Goal: Information Seeking & Learning: Learn about a topic

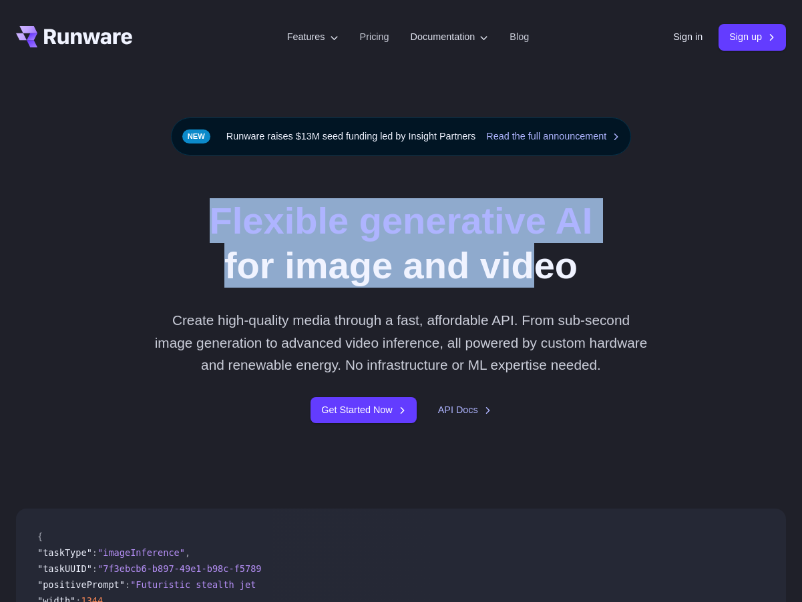
click at [569, 252] on div "Flexible generative AI for image and video Create high-quality media through a …" at bounding box center [400, 310] width 615 height 225
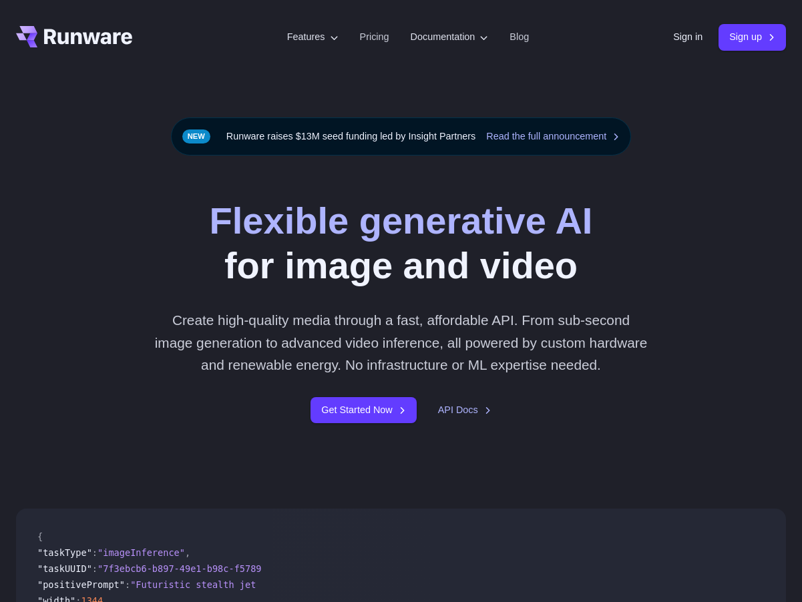
click at [593, 262] on h1 "Flexible generative AI for image and video" at bounding box center [401, 242] width 383 height 89
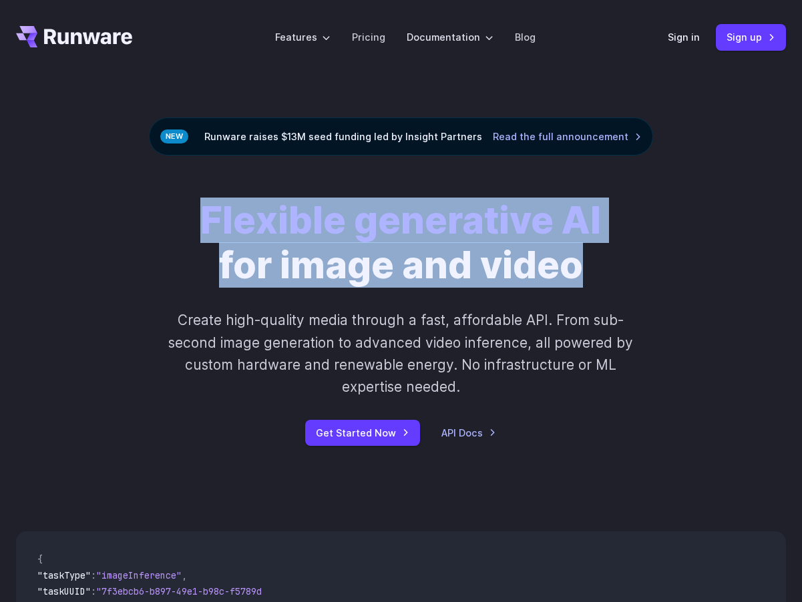
drag, startPoint x: 639, startPoint y: 266, endPoint x: 198, endPoint y: 215, distance: 444.8
click at [207, 218] on div "Flexible generative AI for image and video Create high-quality media through a …" at bounding box center [400, 322] width 615 height 248
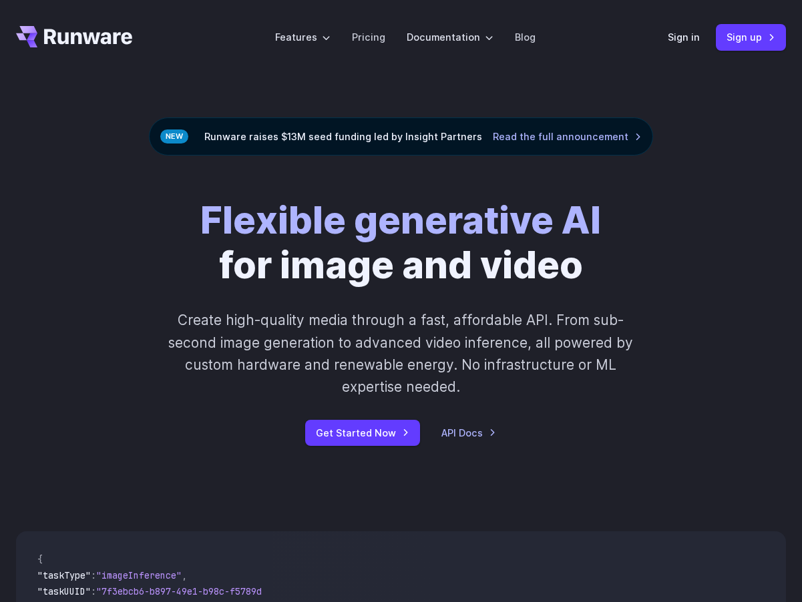
click at [198, 215] on div "Flexible generative AI for image and video Create high-quality media through a …" at bounding box center [400, 322] width 615 height 248
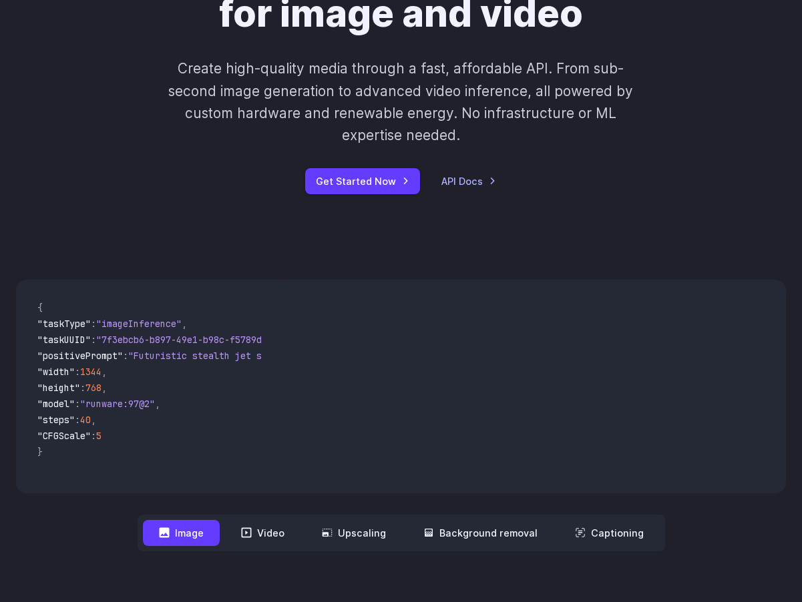
scroll to position [235, 0]
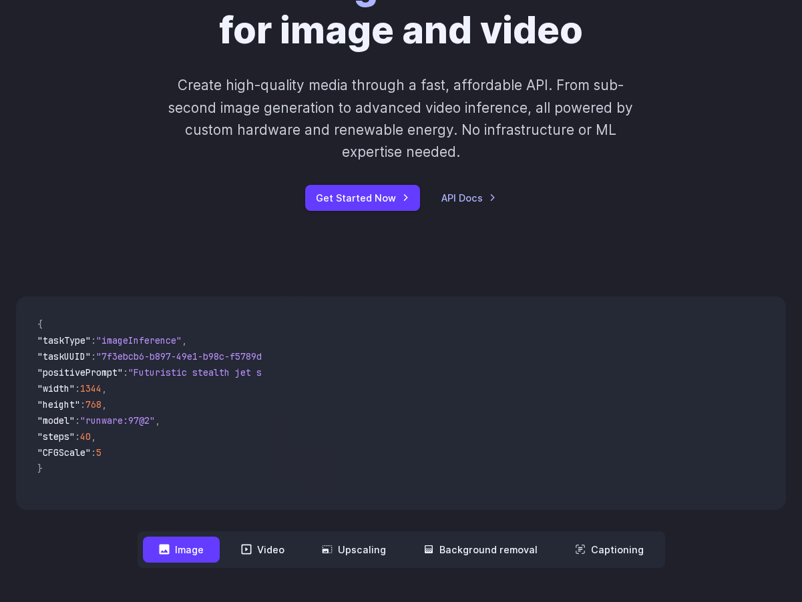
click at [396, 141] on p "Create high-quality media through a fast, affordable API. From sub-second image…" at bounding box center [401, 118] width 493 height 89
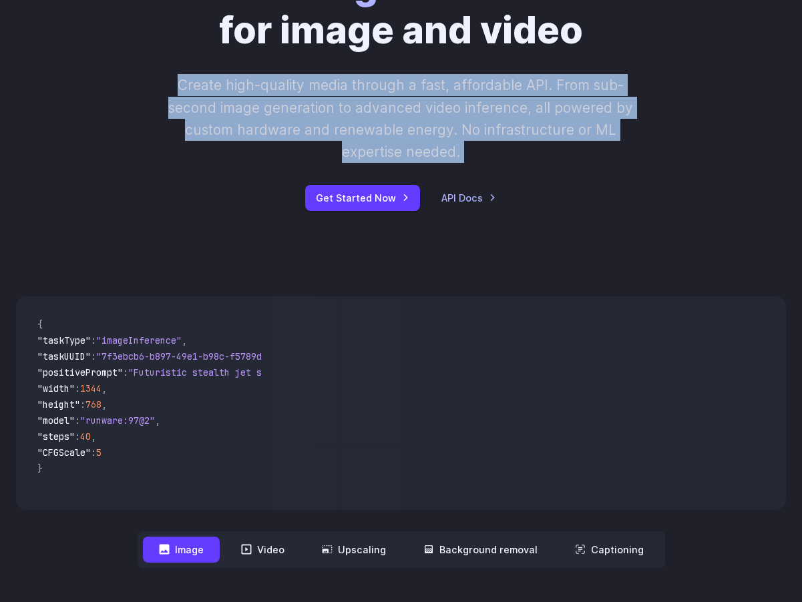
click at [396, 141] on p "Create high-quality media through a fast, affordable API. From sub-second image…" at bounding box center [401, 118] width 493 height 89
click at [507, 150] on p "Create high-quality media through a fast, affordable API. From sub-second image…" at bounding box center [401, 118] width 493 height 89
drag, startPoint x: 486, startPoint y: 162, endPoint x: 152, endPoint y: 88, distance: 342.5
click at [163, 91] on p "Create high-quality media through a fast, affordable API. From sub-second image…" at bounding box center [401, 118] width 493 height 89
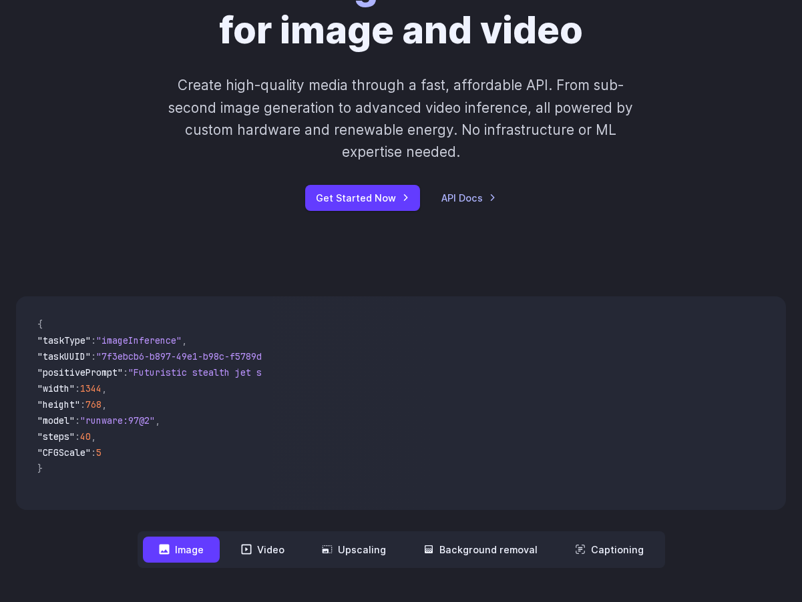
click at [150, 87] on div "Flexible generative AI for image and video Create high-quality media through a …" at bounding box center [400, 87] width 615 height 248
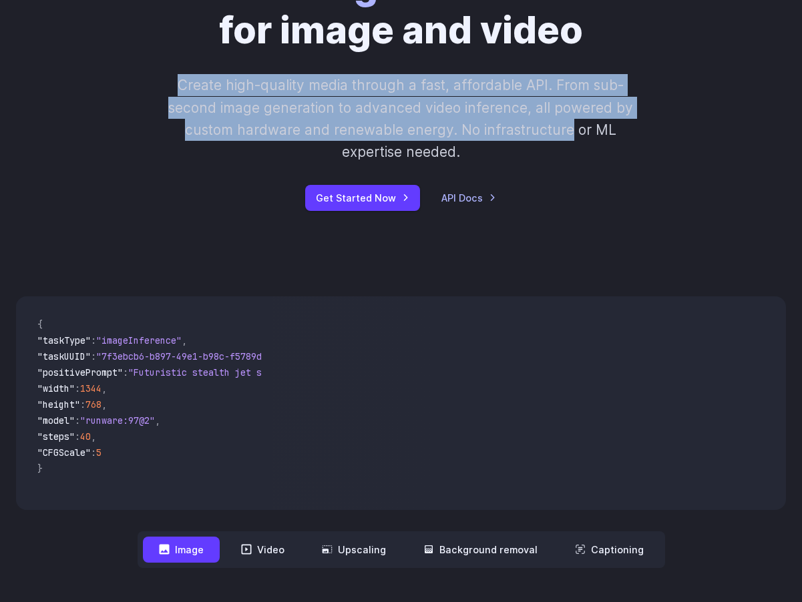
drag, startPoint x: 150, startPoint y: 87, endPoint x: 436, endPoint y: 140, distance: 290.6
click at [436, 140] on div "Flexible generative AI for image and video Create high-quality media through a …" at bounding box center [400, 87] width 615 height 248
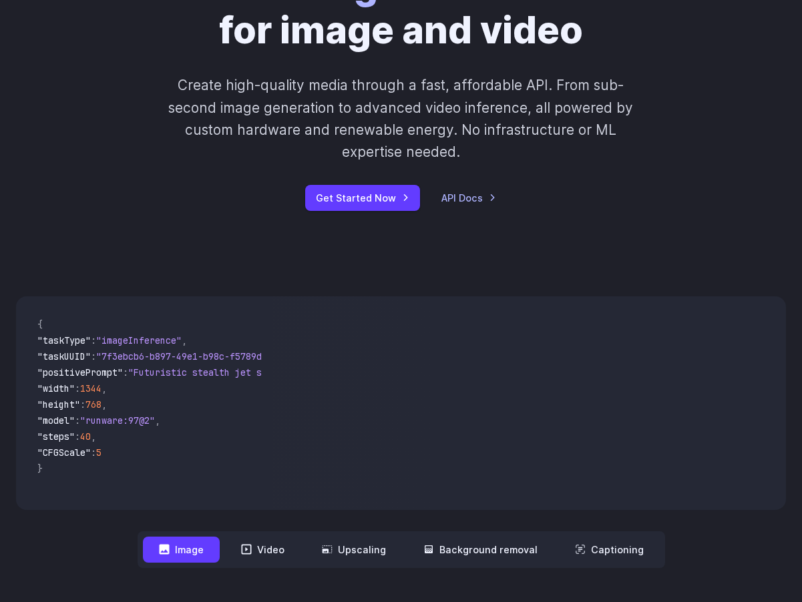
click at [477, 150] on p "Create high-quality media through a fast, affordable API. From sub-second image…" at bounding box center [401, 118] width 493 height 89
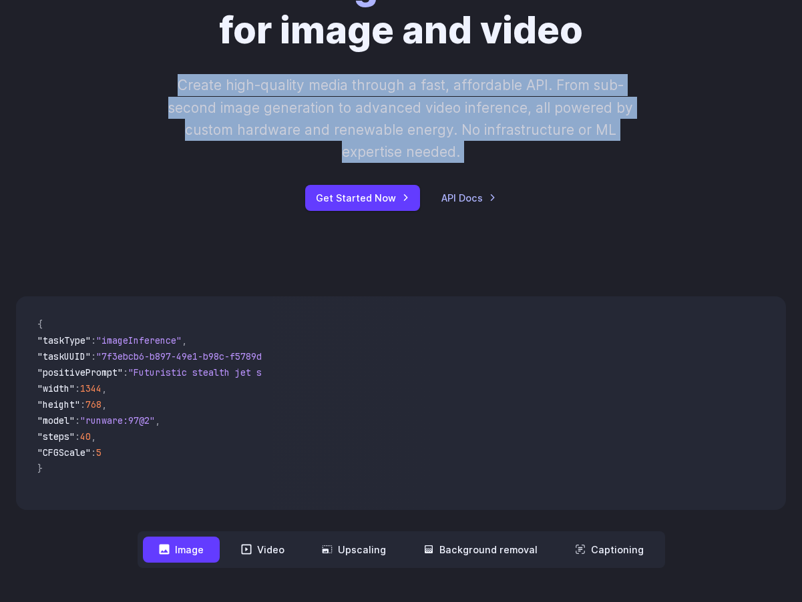
drag, startPoint x: 465, startPoint y: 146, endPoint x: 165, endPoint y: 86, distance: 305.6
click at [165, 86] on p "Create high-quality media through a fast, affordable API. From sub-second image…" at bounding box center [401, 118] width 493 height 89
drag, startPoint x: 165, startPoint y: 86, endPoint x: 511, endPoint y: 143, distance: 351.0
click at [511, 143] on p "Create high-quality media through a fast, affordable API. From sub-second image…" at bounding box center [401, 118] width 493 height 89
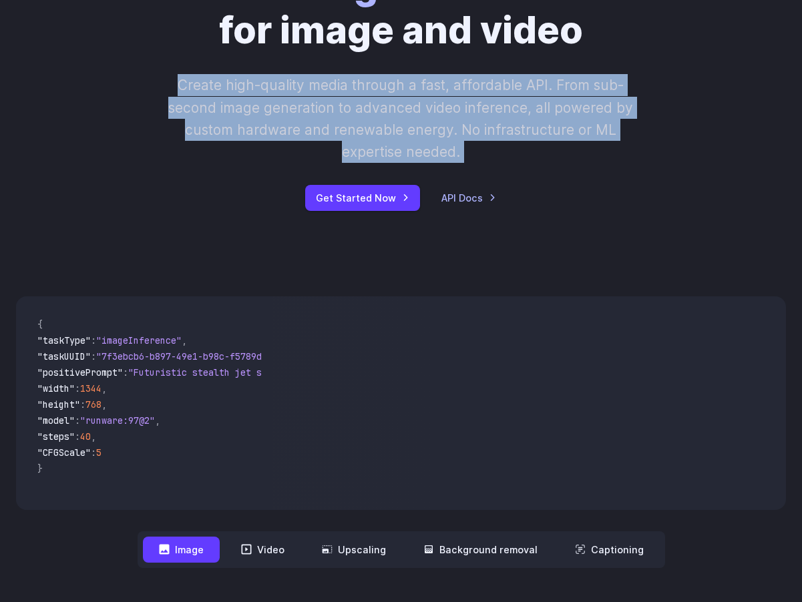
click at [547, 152] on p "Create high-quality media through a fast, affordable API. From sub-second image…" at bounding box center [401, 118] width 493 height 89
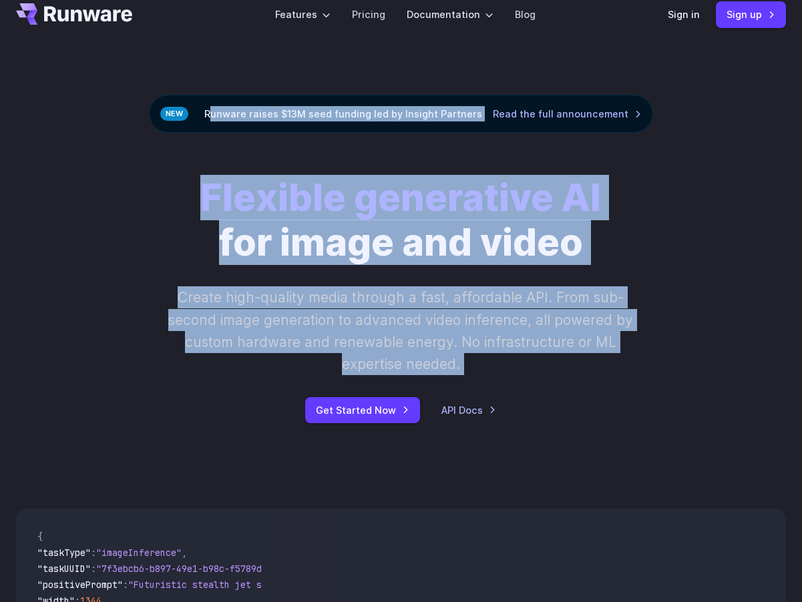
scroll to position [0, 0]
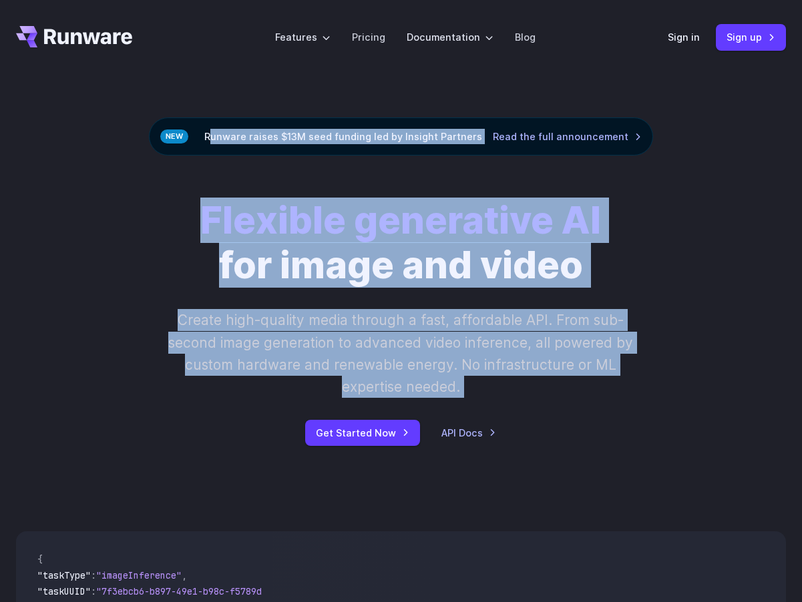
drag, startPoint x: 547, startPoint y: 152, endPoint x: 131, endPoint y: 79, distance: 422.1
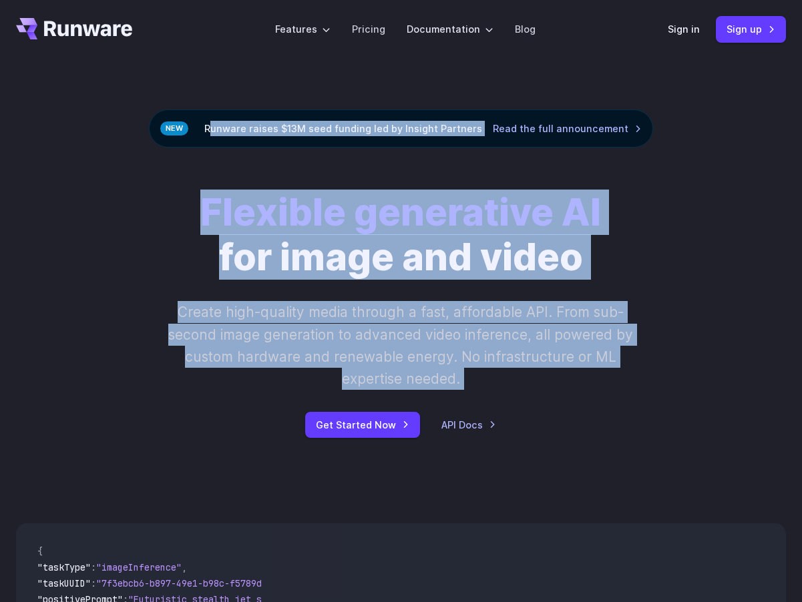
click at [390, 340] on p "Create high-quality media through a fast, affordable API. From sub-second image…" at bounding box center [401, 345] width 493 height 89
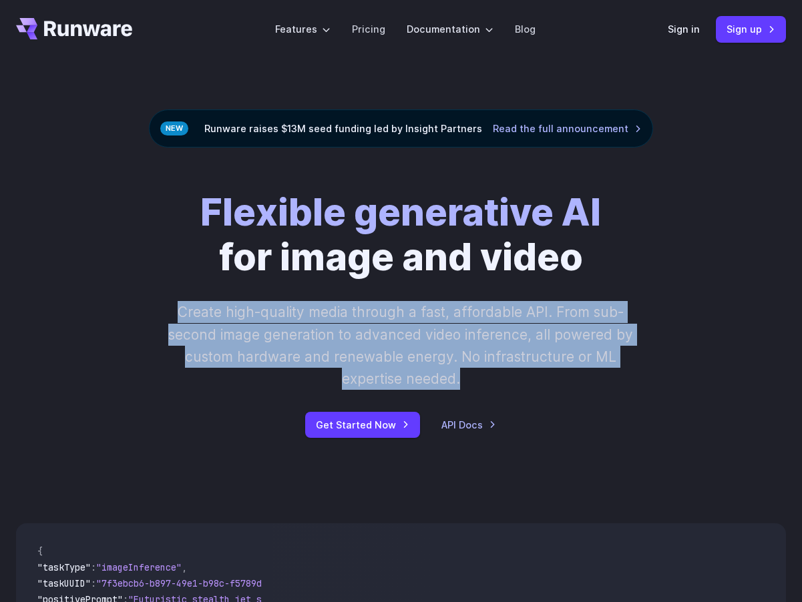
drag, startPoint x: 456, startPoint y: 381, endPoint x: 120, endPoint y: 308, distance: 343.6
click at [120, 308] on div "Flexible generative AI for image and video Create high-quality media through a …" at bounding box center [400, 314] width 615 height 248
drag, startPoint x: 252, startPoint y: 331, endPoint x: 451, endPoint y: 363, distance: 200.8
click at [451, 363] on div "Flexible generative AI for image and video Create high-quality media through a …" at bounding box center [400, 314] width 615 height 248
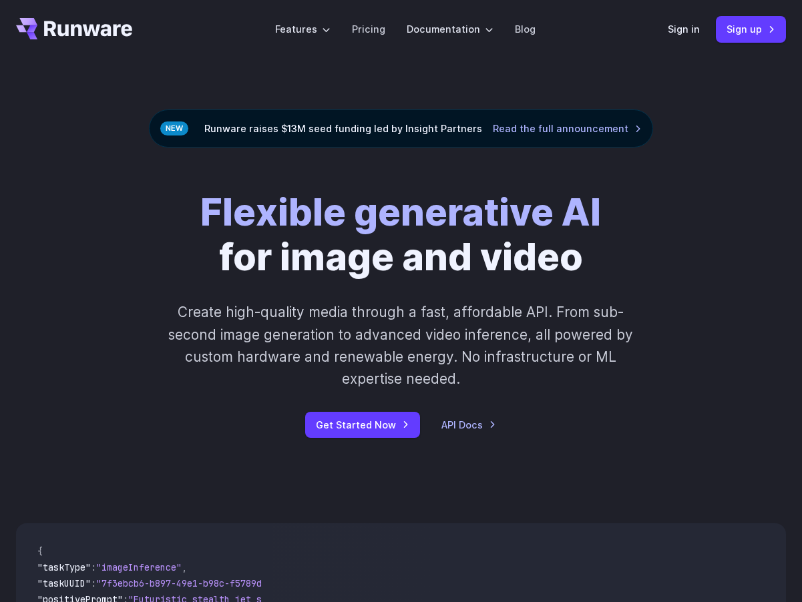
click at [516, 373] on p "Create high-quality media through a fast, affordable API. From sub-second image…" at bounding box center [401, 345] width 493 height 89
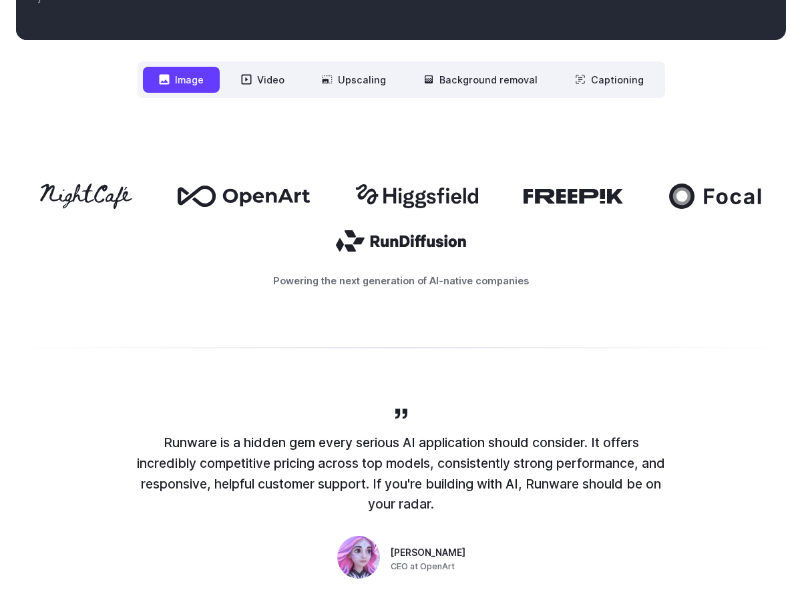
scroll to position [812, 0]
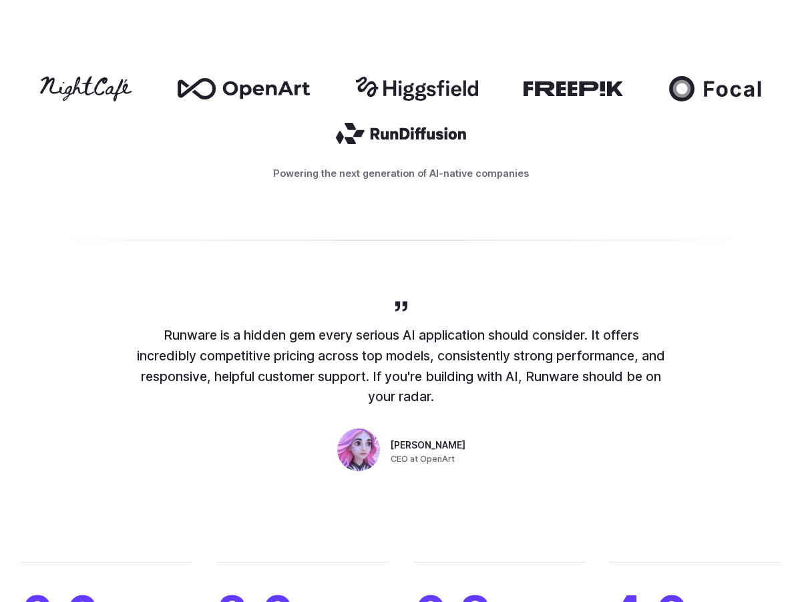
drag, startPoint x: 467, startPoint y: 400, endPoint x: 153, endPoint y: 326, distance: 322.3
click at [153, 326] on p "Runware is a hidden gem every serious AI application should consider. It offers…" at bounding box center [401, 366] width 534 height 82
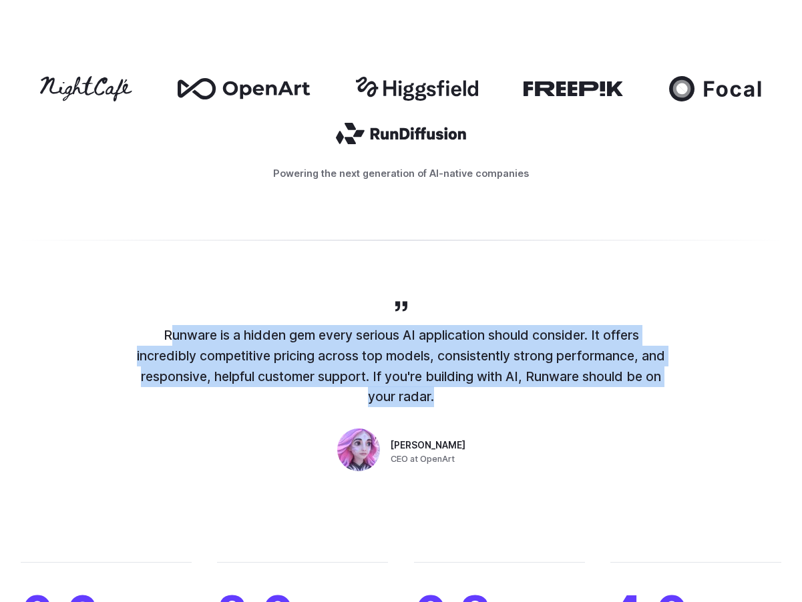
drag, startPoint x: 153, startPoint y: 326, endPoint x: 473, endPoint y: 414, distance: 332.3
click at [472, 414] on div "Runware is a hidden gem every serious AI application should consider. It offers…" at bounding box center [401, 387] width 534 height 178
click at [473, 414] on div "Runware is a hidden gem every serious AI application should consider. It offers…" at bounding box center [401, 387] width 534 height 178
drag, startPoint x: 298, startPoint y: 370, endPoint x: 71, endPoint y: 302, distance: 236.3
click at [72, 304] on div "Runware is a hidden gem every serious AI application should consider. It offers…" at bounding box center [401, 387] width 802 height 178
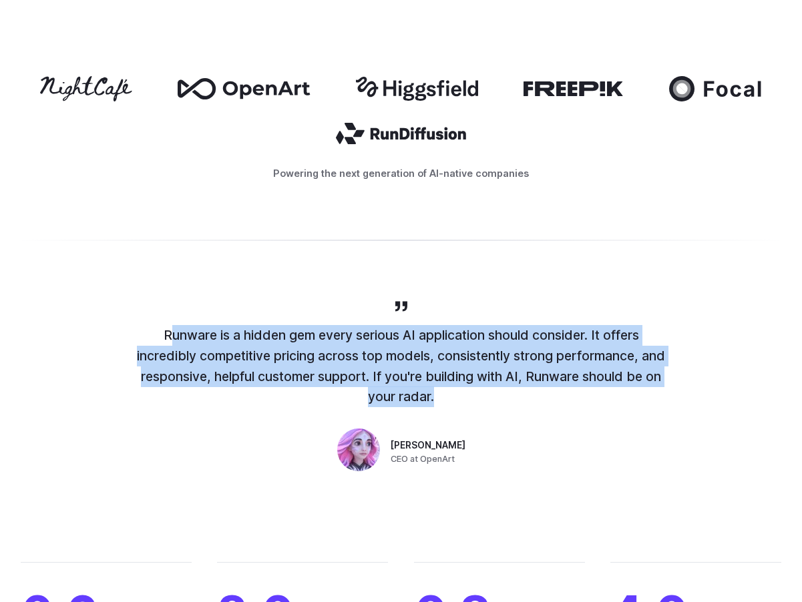
click at [71, 302] on div "Runware is a hidden gem every serious AI application should consider. It offers…" at bounding box center [401, 387] width 802 height 178
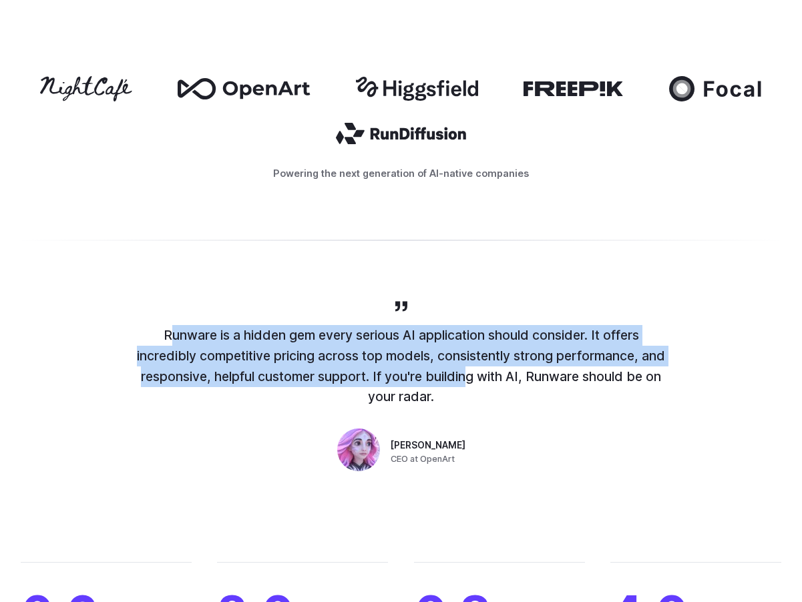
drag, startPoint x: 311, startPoint y: 344, endPoint x: 481, endPoint y: 372, distance: 171.7
click at [467, 370] on div "Runware is a hidden gem every serious AI application should consider. It offers…" at bounding box center [401, 387] width 802 height 178
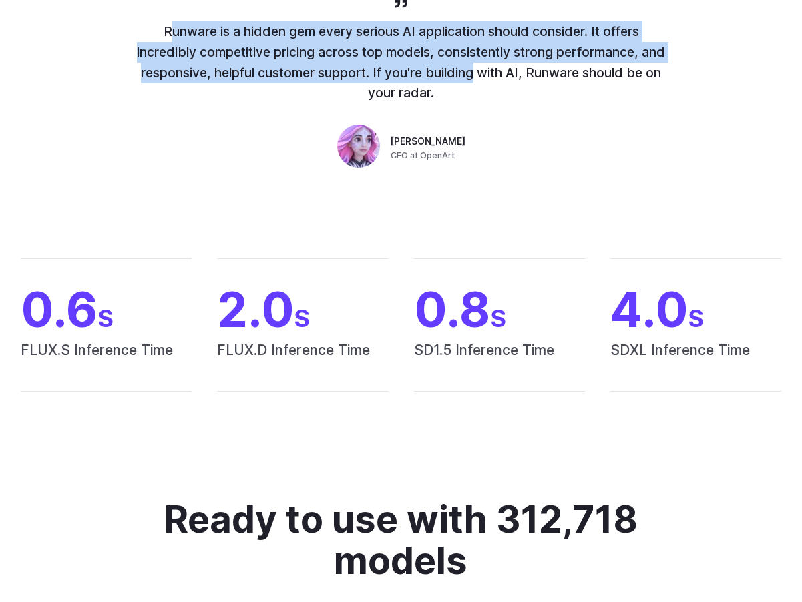
scroll to position [1223, 0]
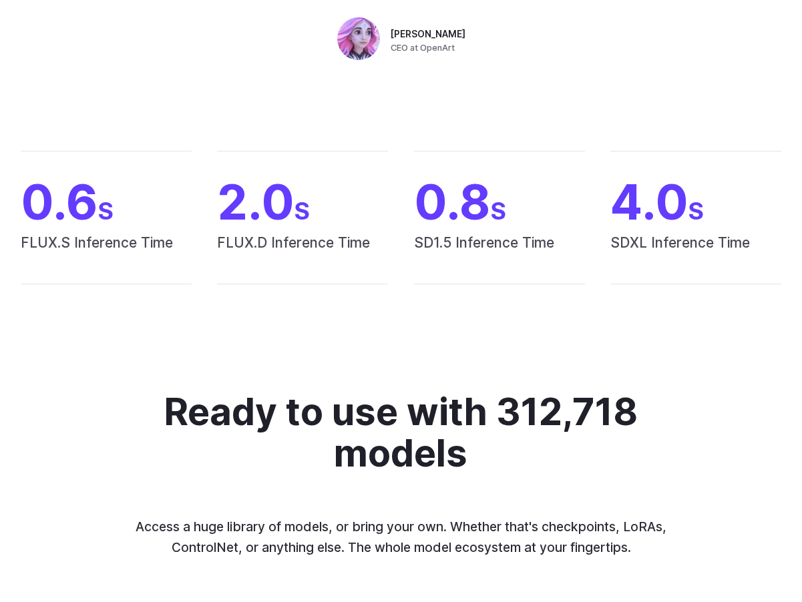
click at [365, 303] on div "0.6 S FLUX.S Inference Time 2.0 S FLUX.D Inference Time 0.8 S SD1.5 Inference T…" at bounding box center [401, 217] width 802 height 219
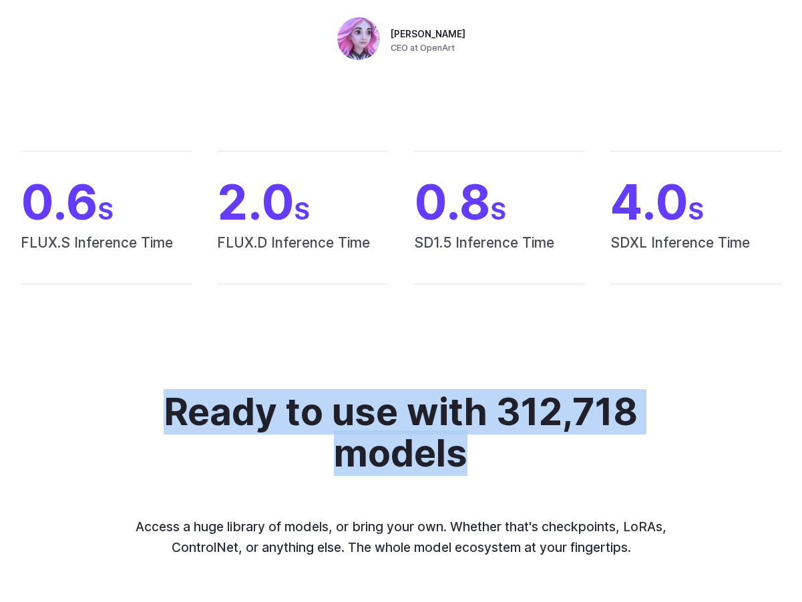
drag, startPoint x: 189, startPoint y: 360, endPoint x: 507, endPoint y: 471, distance: 337.3
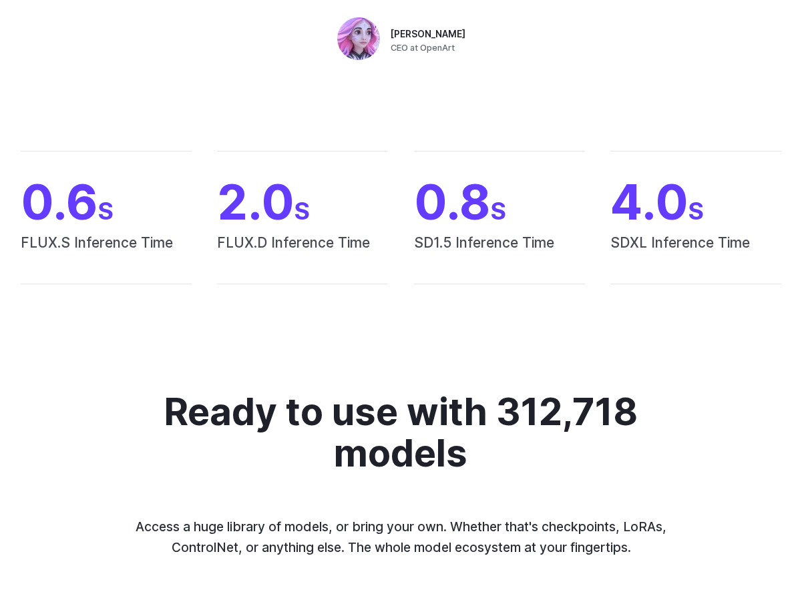
click at [528, 477] on div "Ready to use with 312,718 models Access a huge library of models, or bring your…" at bounding box center [400, 474] width 637 height 167
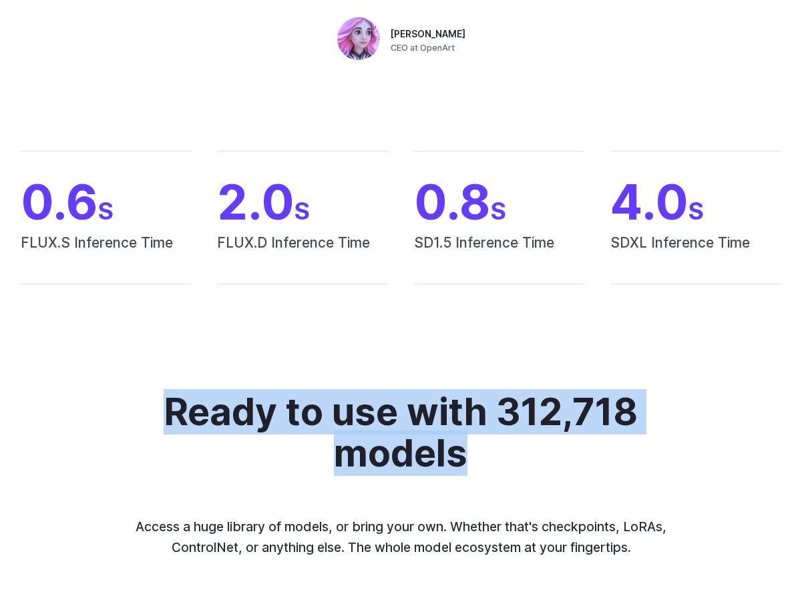
drag, startPoint x: 315, startPoint y: 424, endPoint x: 100, endPoint y: 380, distance: 219.5
drag, startPoint x: 117, startPoint y: 384, endPoint x: 485, endPoint y: 456, distance: 374.6
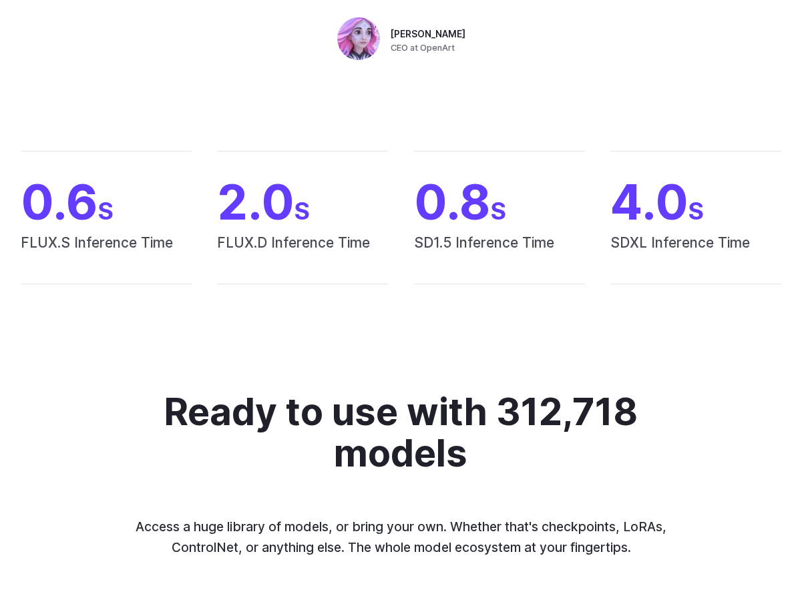
click at [486, 456] on h2 "Ready to use with 312,718 models" at bounding box center [400, 432] width 493 height 83
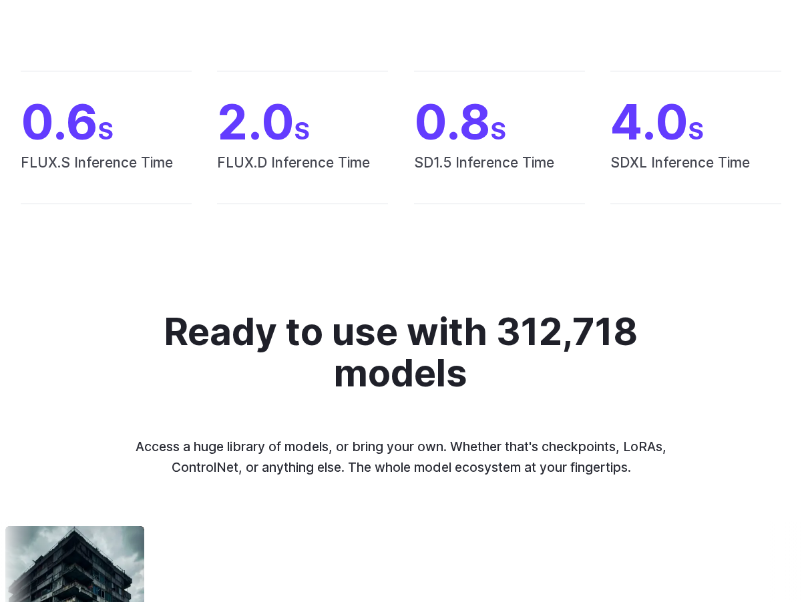
scroll to position [1612, 0]
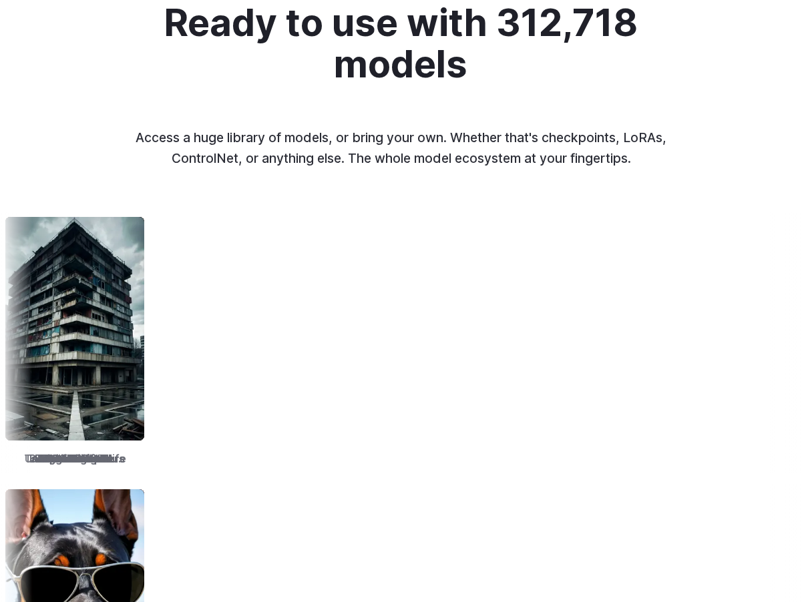
click at [456, 160] on p "Access a huge library of models, or bring your own. Whether that's checkpoints,…" at bounding box center [400, 147] width 555 height 41
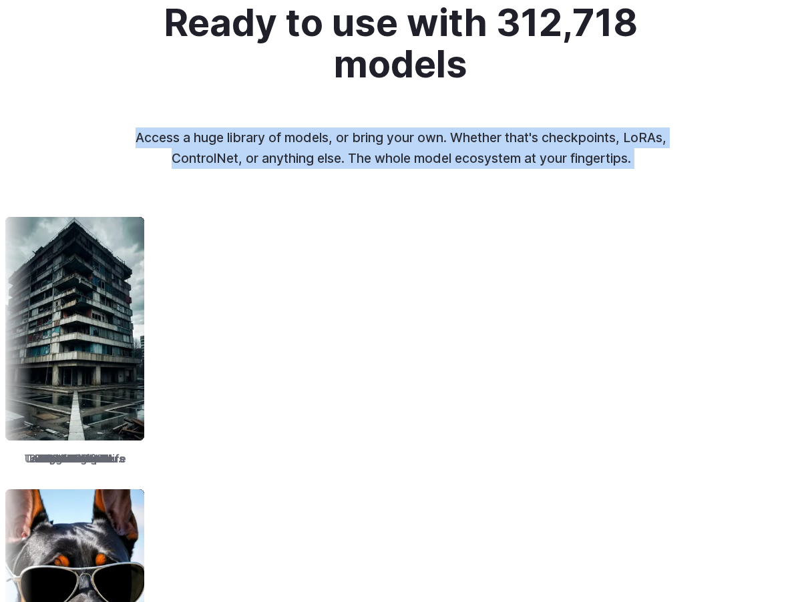
click at [456, 160] on p "Access a huge library of models, or bring your own. Whether that's checkpoints,…" at bounding box center [400, 147] width 555 height 41
click at [537, 154] on p "Access a huge library of models, or bring your own. Whether that's checkpoints,…" at bounding box center [400, 147] width 555 height 41
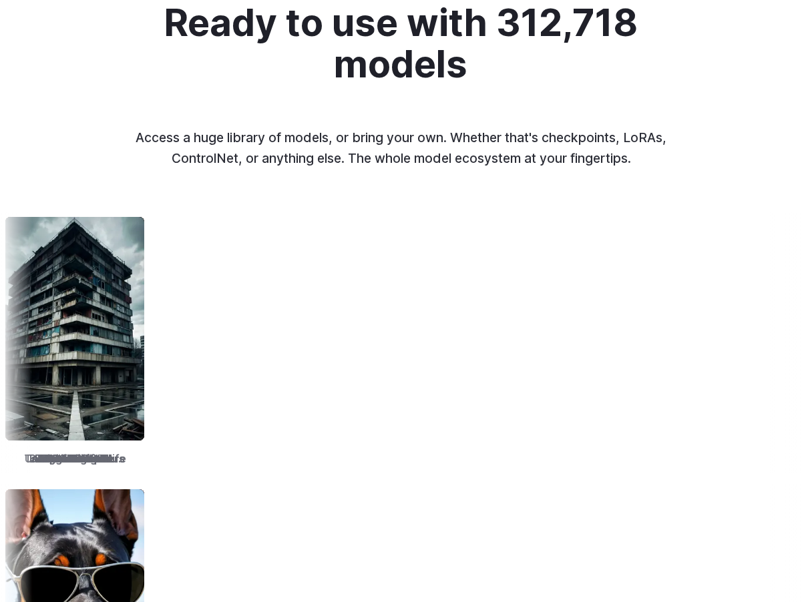
click at [555, 127] on div "Ready to use with 312,718 models Access a huge library of models, or bring your…" at bounding box center [400, 85] width 637 height 167
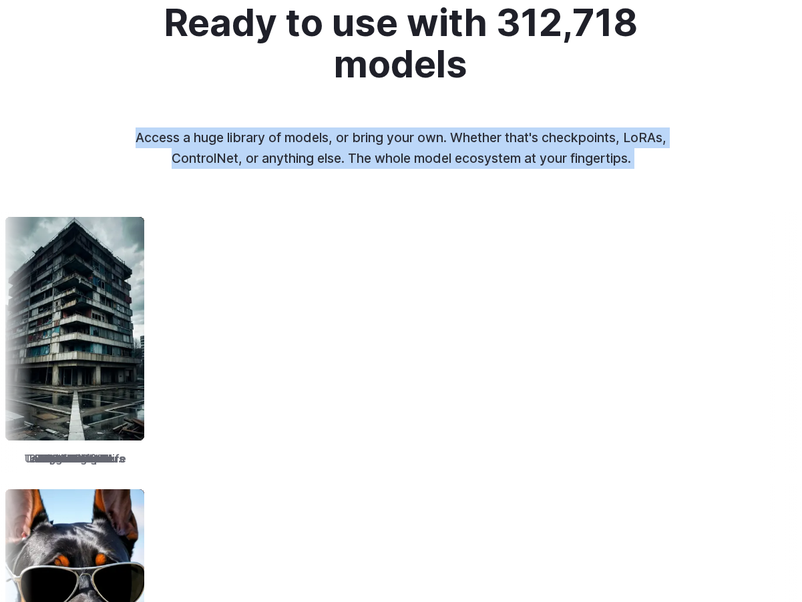
click at [555, 127] on div "Ready to use with 312,718 models Access a huge library of models, or bring your…" at bounding box center [400, 85] width 637 height 167
click at [617, 176] on div "Ready to use with 312,718 models Access a huge library of models, or bring your…" at bounding box center [401, 422] width 802 height 841
drag, startPoint x: 676, startPoint y: 184, endPoint x: 81, endPoint y: 124, distance: 597.6
click at [81, 124] on div "Ready to use with 312,718 models Access a huge library of models, or bring your…" at bounding box center [401, 422] width 802 height 841
click at [82, 124] on div "Ready to use with 312,718 models Access a huge library of models, or bring your…" at bounding box center [400, 85] width 637 height 167
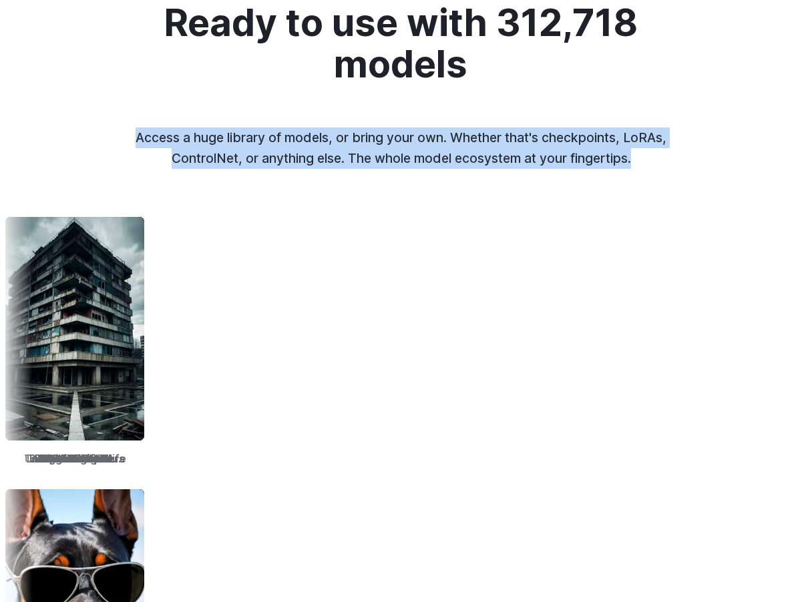
drag, startPoint x: 347, startPoint y: 139, endPoint x: 651, endPoint y: 163, distance: 304.6
click at [651, 163] on div "Ready to use with 312,718 models Access a huge library of models, or bring your…" at bounding box center [400, 85] width 637 height 167
click at [651, 163] on p "Access a huge library of models, or bring your own. Whether that's checkpoints,…" at bounding box center [400, 147] width 555 height 41
drag, startPoint x: 555, startPoint y: 158, endPoint x: 133, endPoint y: 121, distance: 423.3
click at [138, 122] on div "Ready to use with 312,718 models Access a huge library of models, or bring your…" at bounding box center [400, 85] width 637 height 167
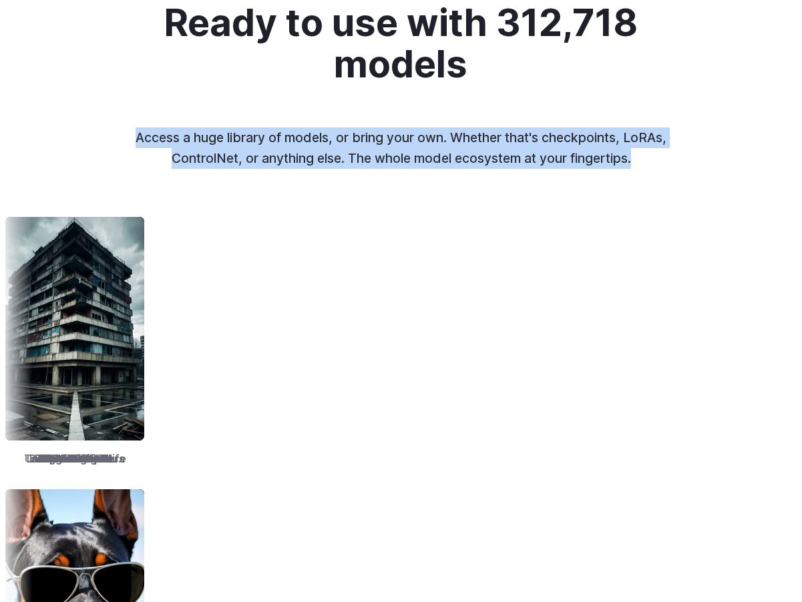
click at [133, 121] on div "Ready to use with 312,718 models Access a huge library of models, or bring your…" at bounding box center [400, 85] width 637 height 167
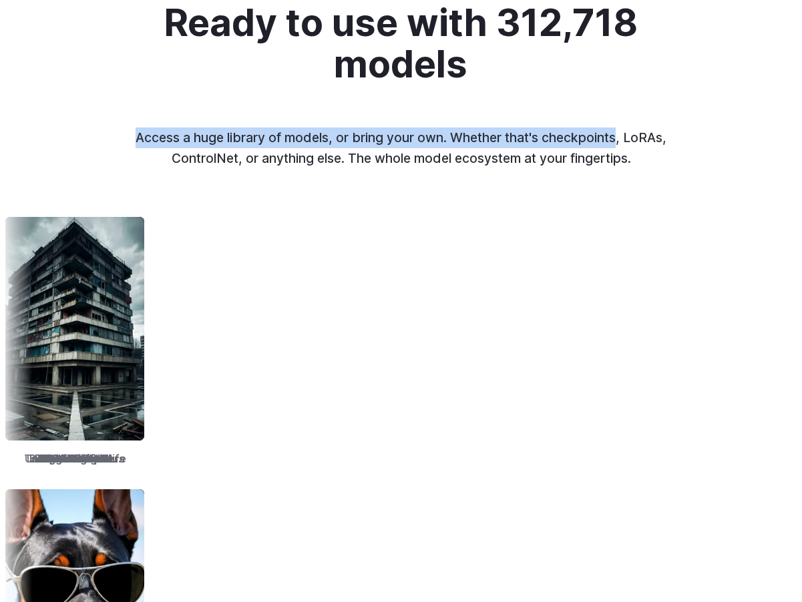
drag, startPoint x: 133, startPoint y: 121, endPoint x: 619, endPoint y: 139, distance: 486.2
click at [619, 139] on div "Ready to use with 312,718 models Access a huge library of models, or bring your…" at bounding box center [400, 85] width 637 height 167
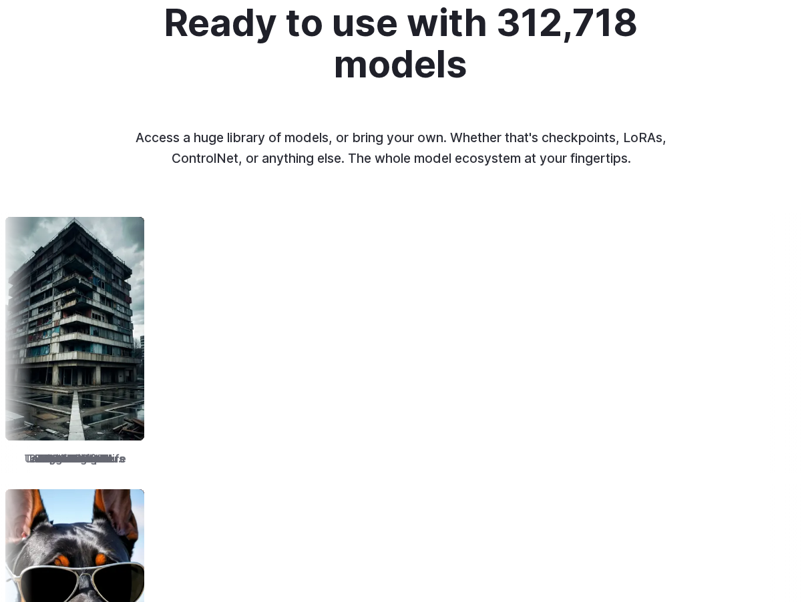
click at [663, 143] on p "Access a huge library of models, or bring your own. Whether that's checkpoints,…" at bounding box center [400, 147] width 555 height 41
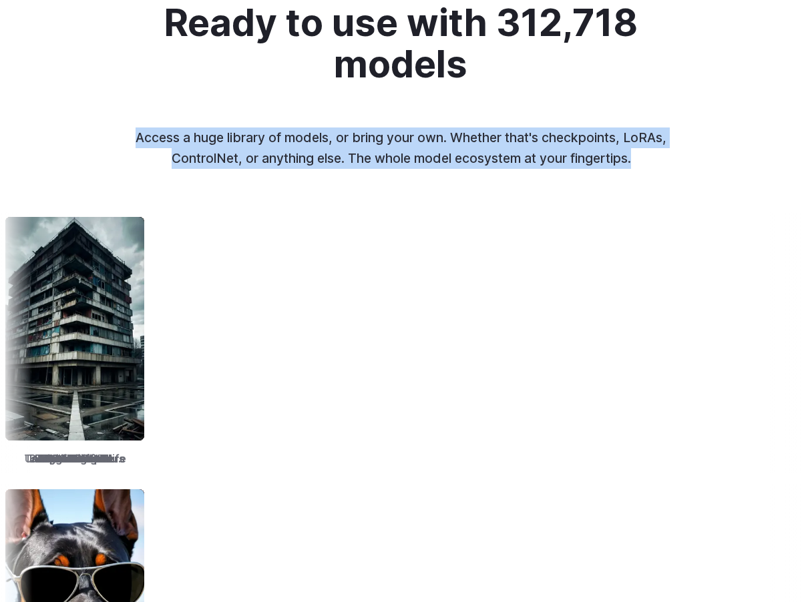
drag, startPoint x: 500, startPoint y: 150, endPoint x: 181, endPoint y: 127, distance: 319.8
click at [181, 127] on div "Ready to use with 312,718 models Access a huge library of models, or bring your…" at bounding box center [400, 85] width 637 height 167
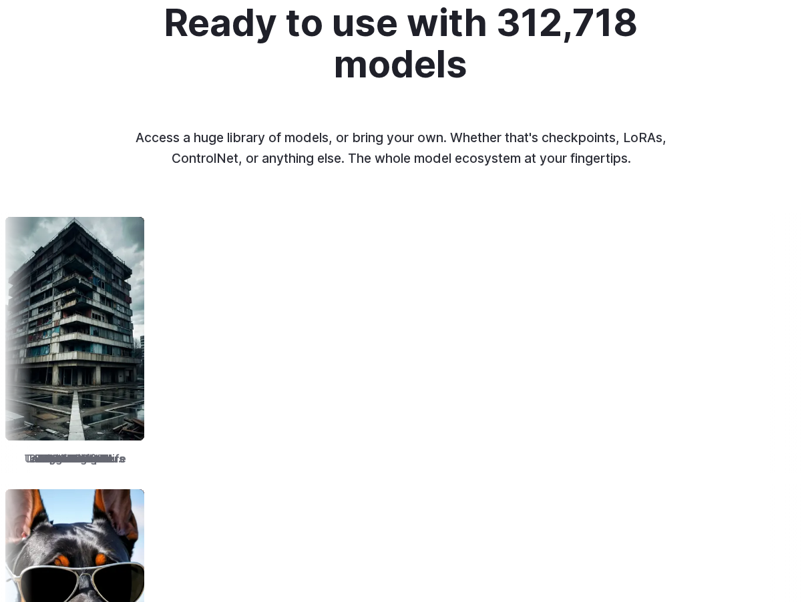
scroll to position [1524, 0]
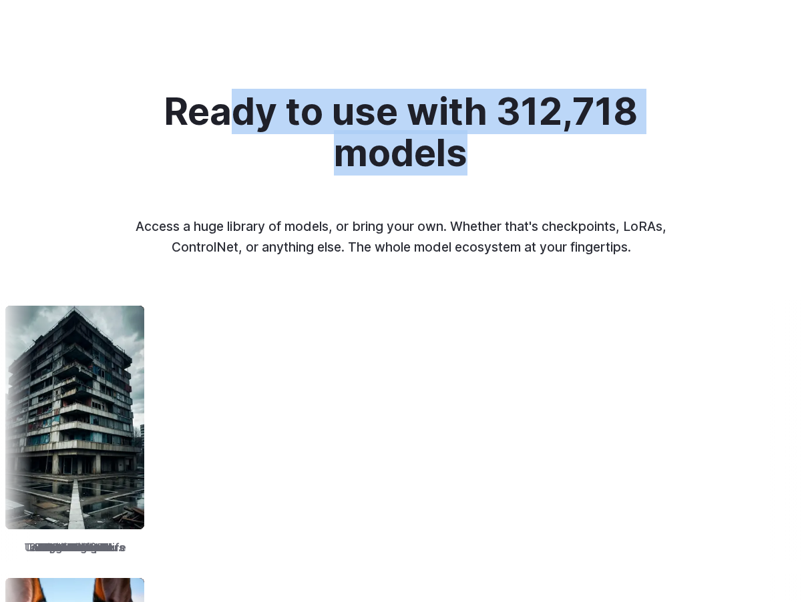
drag, startPoint x: 534, startPoint y: 170, endPoint x: 225, endPoint y: 123, distance: 312.6
click at [232, 124] on h2 "Ready to use with 312,718 models" at bounding box center [400, 132] width 493 height 83
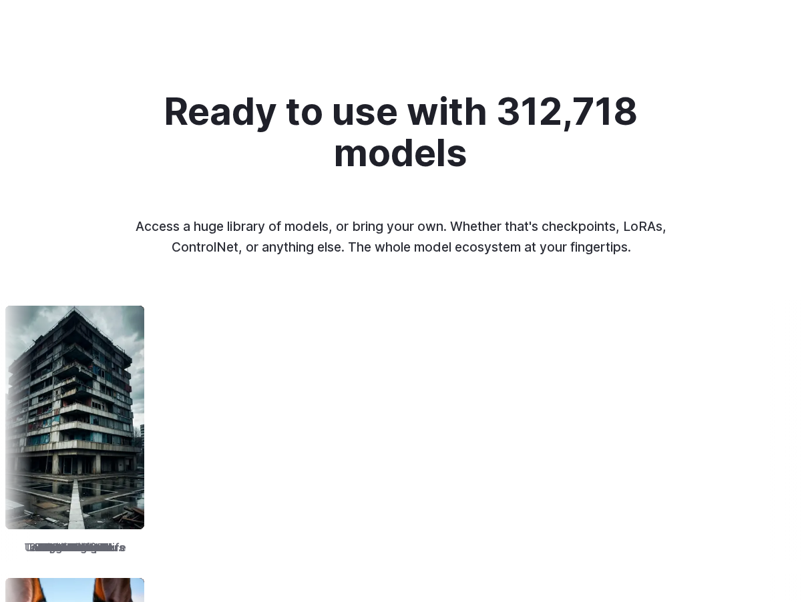
click at [178, 117] on h2 "Ready to use with 312,718 models" at bounding box center [400, 132] width 493 height 83
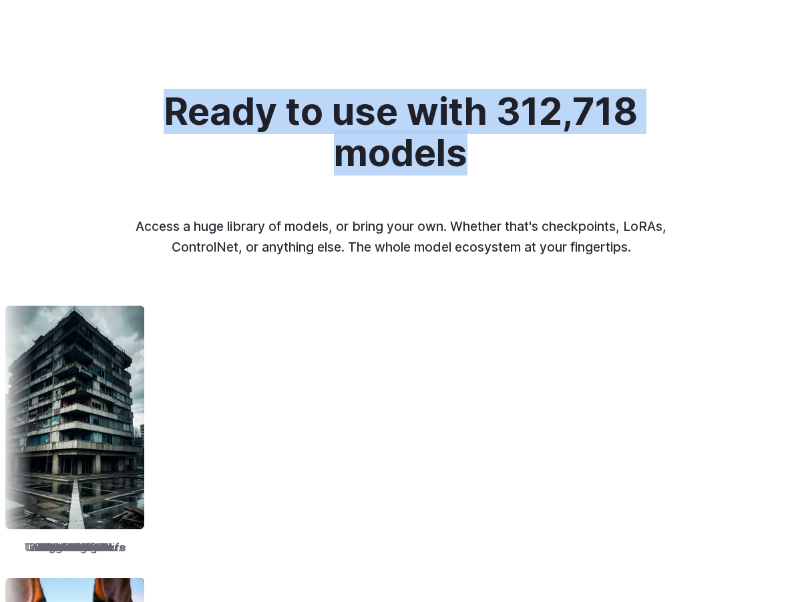
drag, startPoint x: 307, startPoint y: 130, endPoint x: 552, endPoint y: 172, distance: 248.5
click at [436, 149] on h2 "Ready to use with 312,718 models" at bounding box center [400, 132] width 493 height 83
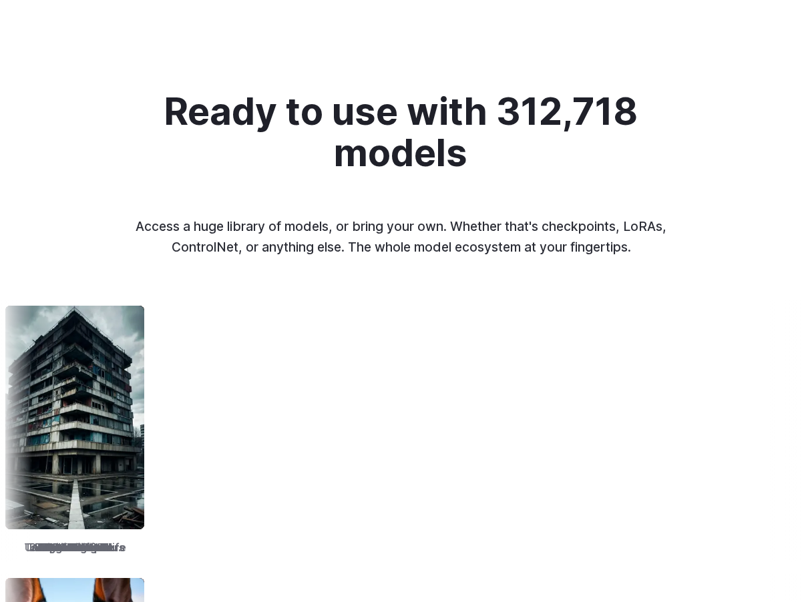
click at [552, 172] on h2 "Ready to use with 312,718 models" at bounding box center [400, 132] width 493 height 83
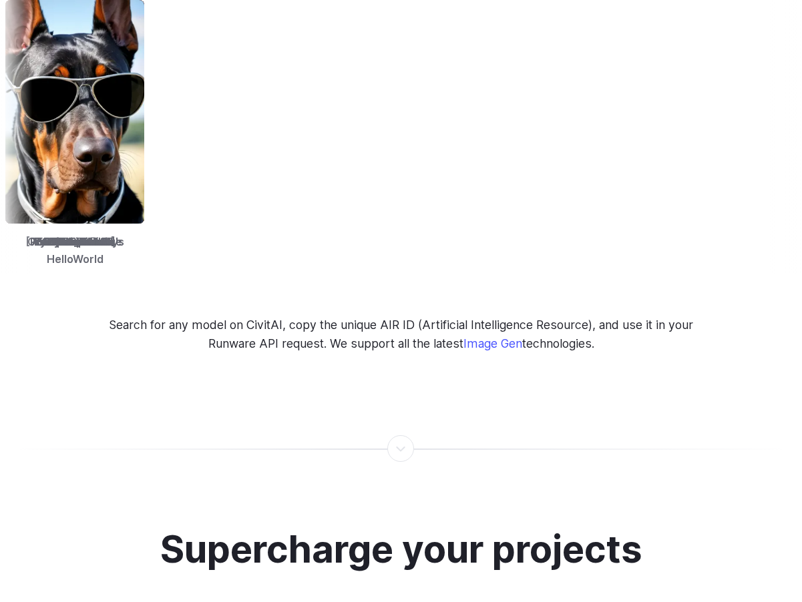
scroll to position [2209, 0]
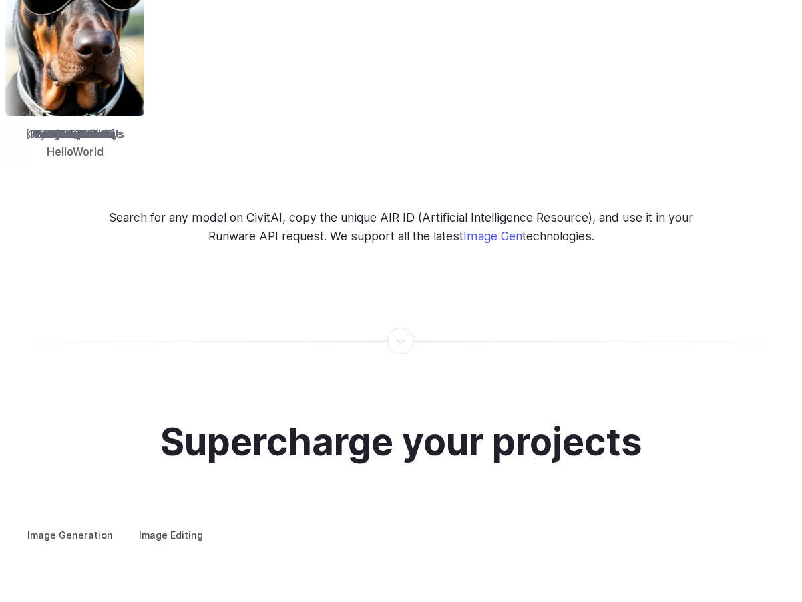
drag, startPoint x: 697, startPoint y: 231, endPoint x: 137, endPoint y: 219, distance: 560.8
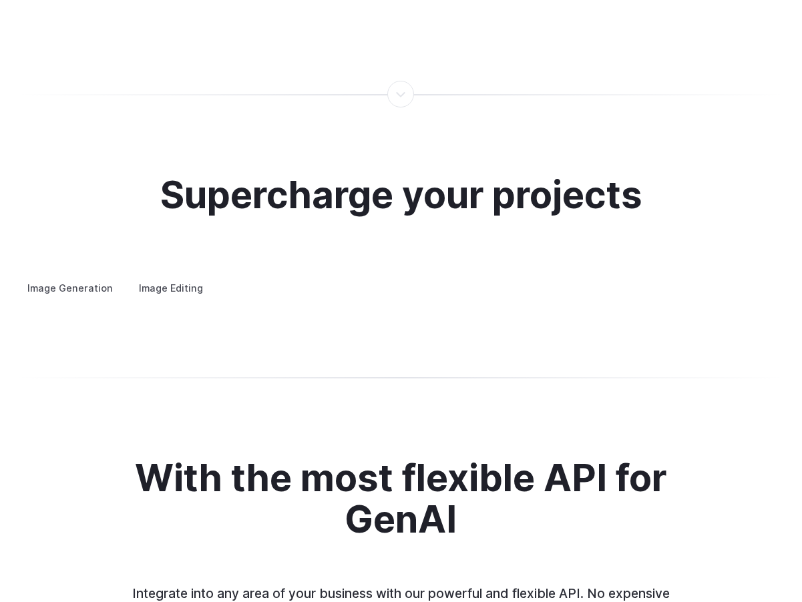
scroll to position [2473, 0]
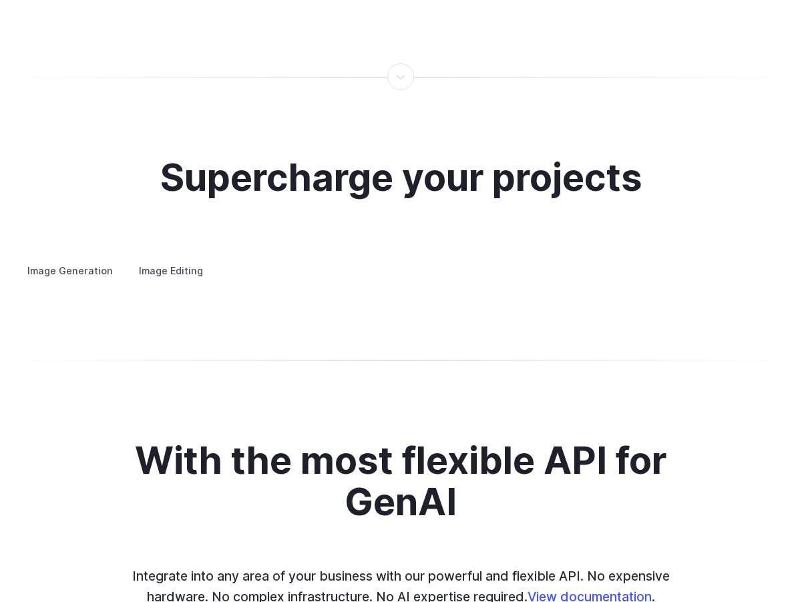
click at [376, 174] on h2 "Supercharge your projects" at bounding box center [401, 177] width 482 height 41
drag, startPoint x: 239, startPoint y: 150, endPoint x: 402, endPoint y: 152, distance: 162.9
click at [402, 157] on h2 "Supercharge your projects" at bounding box center [401, 177] width 482 height 41
click at [413, 157] on h2 "Supercharge your projects" at bounding box center [401, 177] width 482 height 41
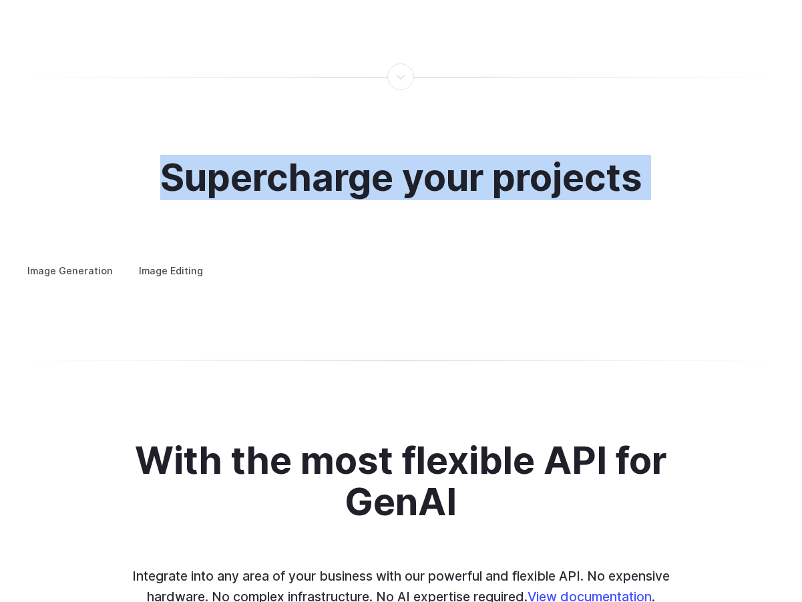
click at [413, 157] on h2 "Supercharge your projects" at bounding box center [401, 177] width 482 height 41
click at [438, 207] on div "Supercharge your projects Image Generation Image Editing Custom avatars Create …" at bounding box center [401, 218] width 770 height 123
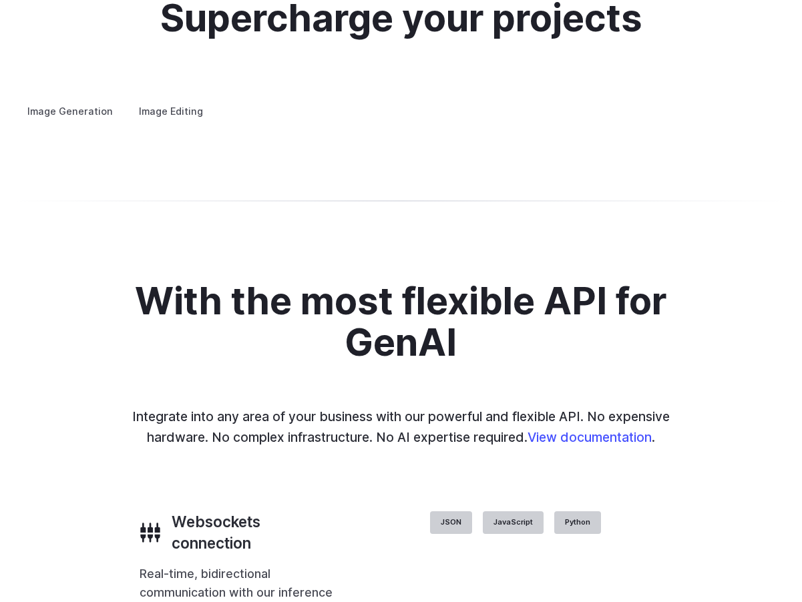
scroll to position [2542, 0]
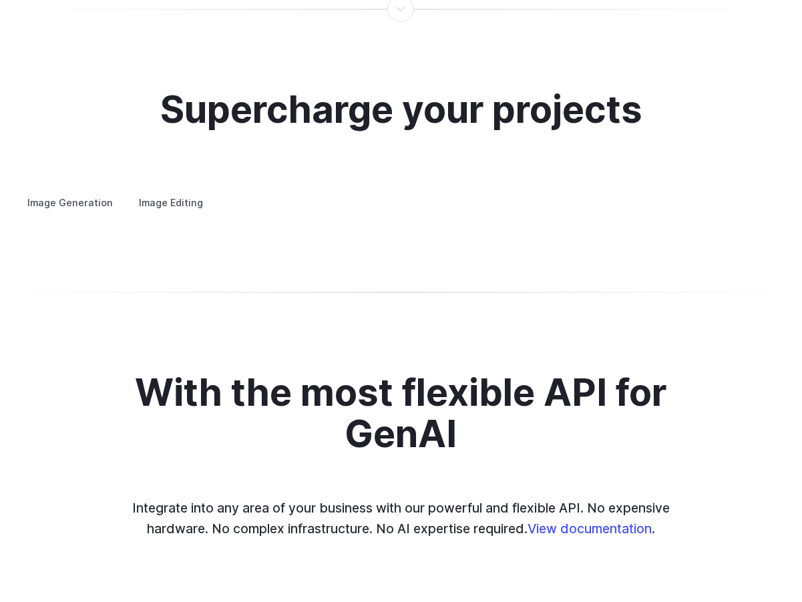
click at [0, 0] on details "Concept design Quickly ideate and polish new concepts, from character design, t…" at bounding box center [0, 0] width 0 height 0
click at [0, 0] on h3 "Concept design" at bounding box center [0, 0] width 0 height 0
click at [0, 0] on button "Go to 4 of 4" at bounding box center [0, 0] width 0 height 0
click at [0, 0] on button "Go to 2 of 4" at bounding box center [0, 0] width 0 height 0
click at [0, 0] on button "Go to 1 of 4" at bounding box center [0, 0] width 0 height 0
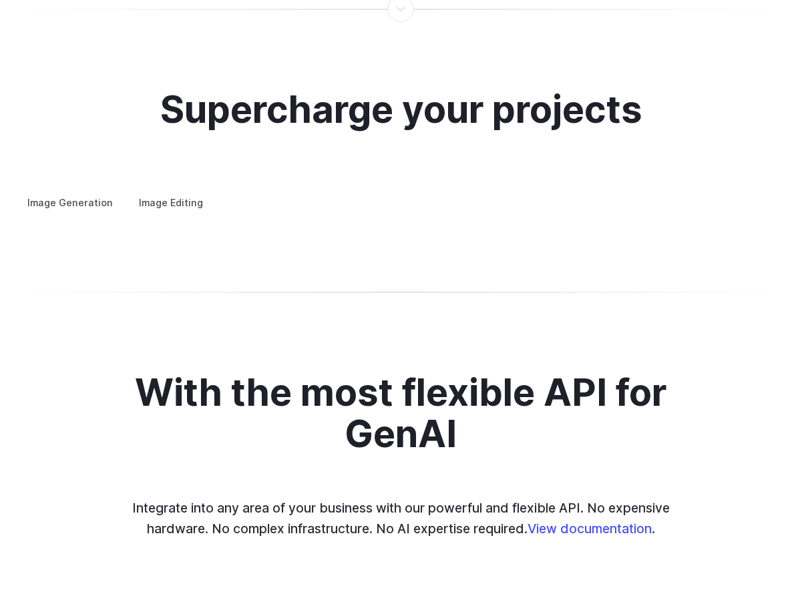
click at [0, 0] on summary "Creative styling" at bounding box center [0, 0] width 0 height 0
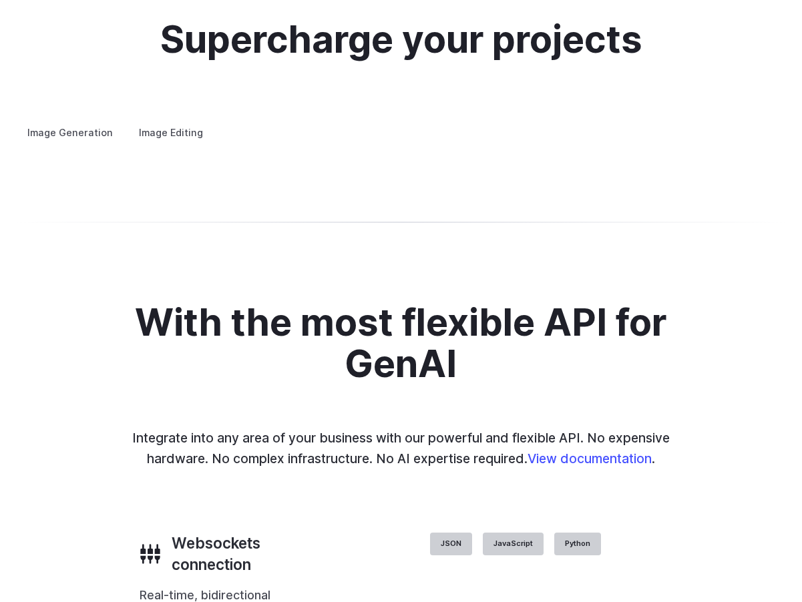
scroll to position [2620, 0]
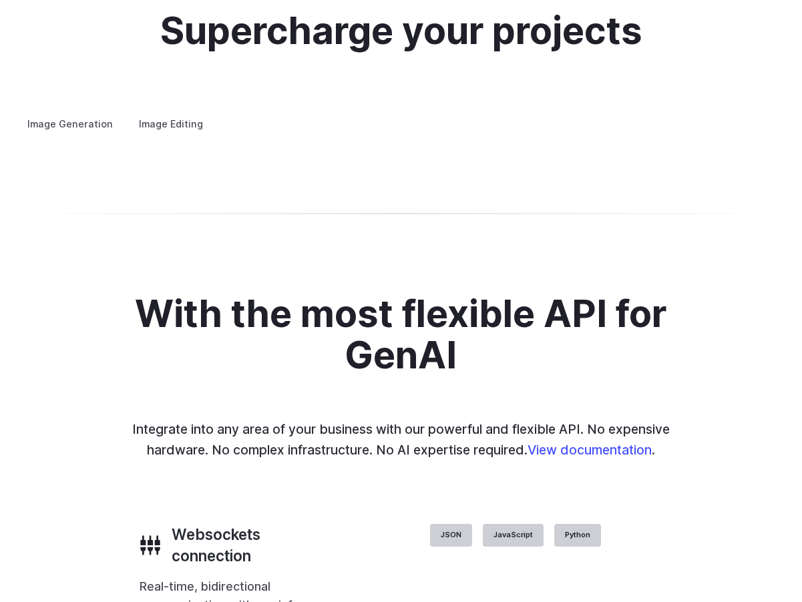
click at [0, 0] on button "Go to 3 of 4" at bounding box center [0, 0] width 0 height 0
click at [0, 0] on button "Go to 2 of 4" at bounding box center [0, 0] width 0 height 0
click at [0, 0] on button "Go to 4 of 4" at bounding box center [0, 0] width 0 height 0
click at [0, 0] on summary "Architecture" at bounding box center [0, 0] width 0 height 0
click at [0, 0] on button "Go to 1 of 4" at bounding box center [0, 0] width 0 height 0
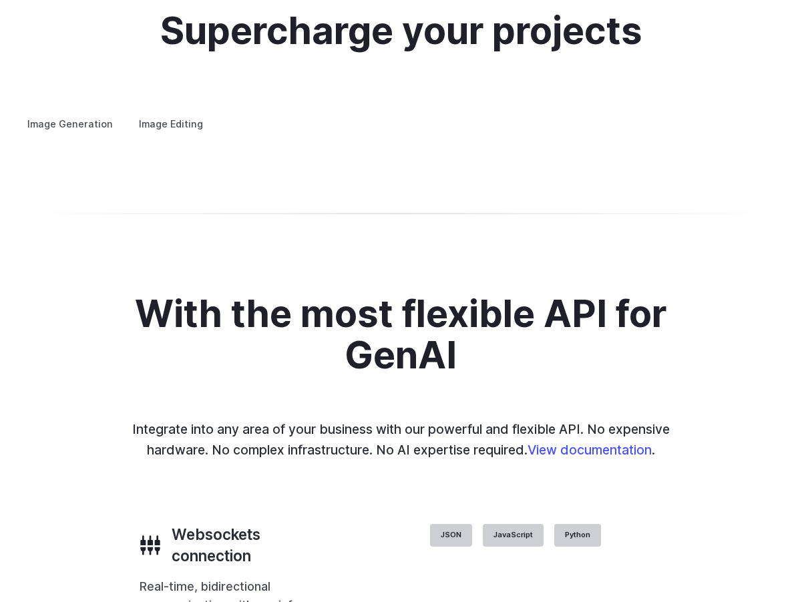
click at [0, 0] on button "Go to 3 of 4" at bounding box center [0, 0] width 0 height 0
click at [0, 0] on button "Go to 4 of 4" at bounding box center [0, 0] width 0 height 0
click at [0, 0] on details "Product design Quickly design and visualize new product lines, accessories, or …" at bounding box center [0, 0] width 0 height 0
click at [0, 0] on summary "Product design" at bounding box center [0, 0] width 0 height 0
click at [0, 0] on button "Go to 4 of 4" at bounding box center [0, 0] width 0 height 0
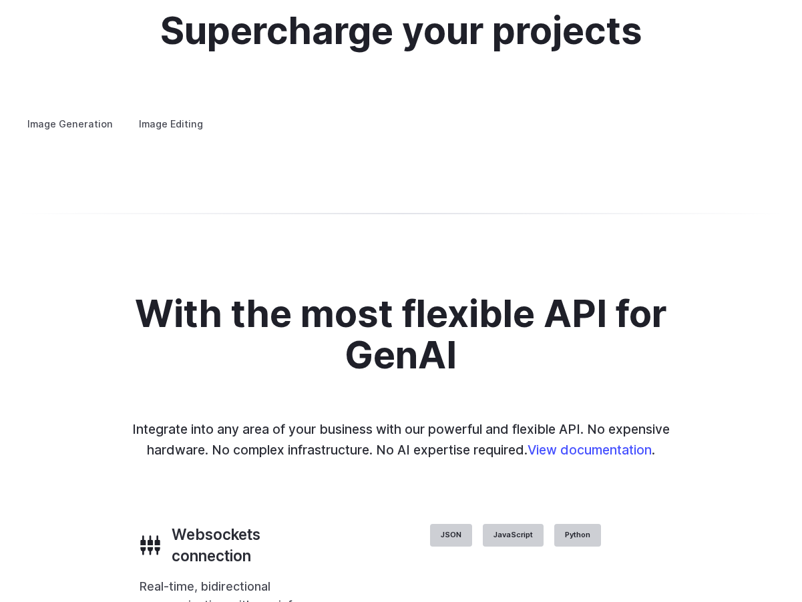
click at [0, 0] on button "Go to 2 of 4" at bounding box center [0, 0] width 0 height 0
click at [0, 0] on button "Go to 1 of 4" at bounding box center [0, 0] width 0 height 0
click at [0, 0] on details "Personalized assets Say goodbye to generic stock photos with custom images for …" at bounding box center [0, 0] width 0 height 0
click at [0, 0] on summary "Personalized assets" at bounding box center [0, 0] width 0 height 0
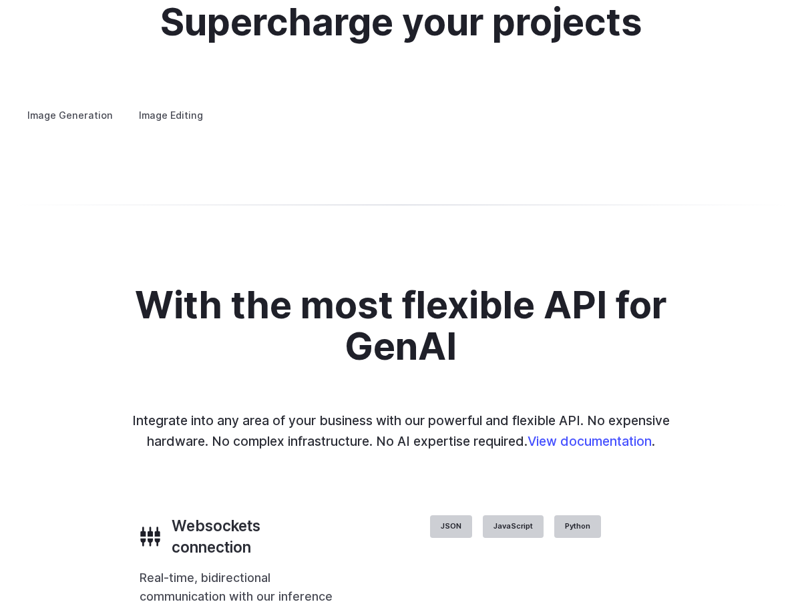
click at [0, 0] on button "Go to 2 of 4" at bounding box center [0, 0] width 0 height 0
click at [0, 0] on button "Go to 3 of 4" at bounding box center [0, 0] width 0 height 0
click at [0, 0] on button "Go to 4 of 4" at bounding box center [0, 0] width 0 height 0
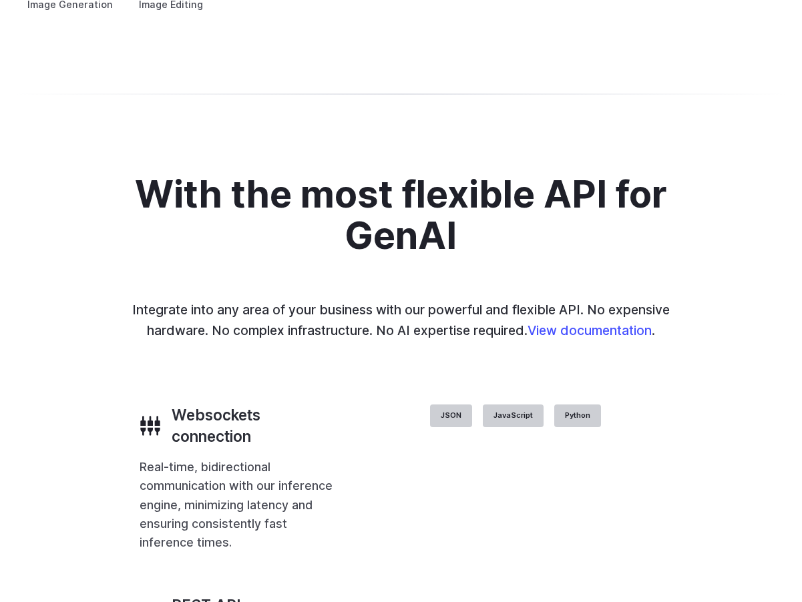
scroll to position [2955, 0]
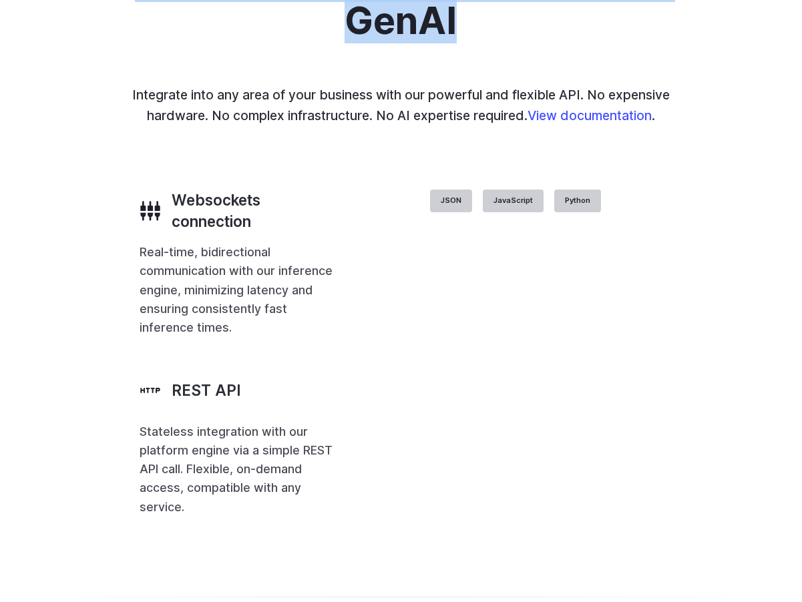
drag, startPoint x: 601, startPoint y: 364, endPoint x: 120, endPoint y: 300, distance: 484.9
click at [121, 42] on h2 "With the most flexible API for GenAI" at bounding box center [400, 0] width 615 height 83
click at [120, 42] on h2 "With the most flexible API for GenAI" at bounding box center [400, 0] width 615 height 83
drag, startPoint x: 323, startPoint y: 332, endPoint x: 517, endPoint y: 354, distance: 195.5
click at [505, 42] on h2 "With the most flexible API for GenAI" at bounding box center [400, 0] width 615 height 83
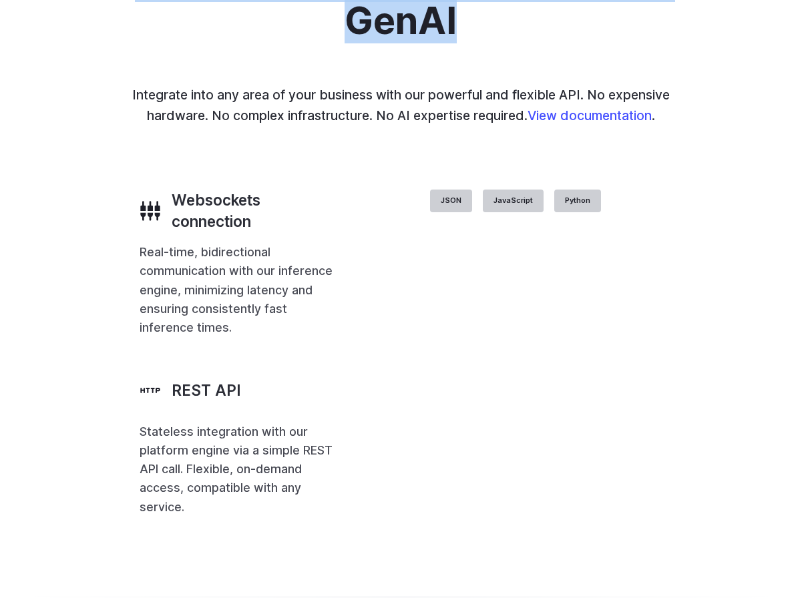
click at [549, 42] on h2 "With the most flexible API for GenAI" at bounding box center [400, 0] width 615 height 83
drag, startPoint x: 241, startPoint y: 300, endPoint x: 87, endPoint y: 278, distance: 155.7
click at [87, 278] on div "With the most flexible API for GenAI Integrate into any area of your business w…" at bounding box center [401, 238] width 802 height 686
drag, startPoint x: 116, startPoint y: 283, endPoint x: 473, endPoint y: 345, distance: 362.4
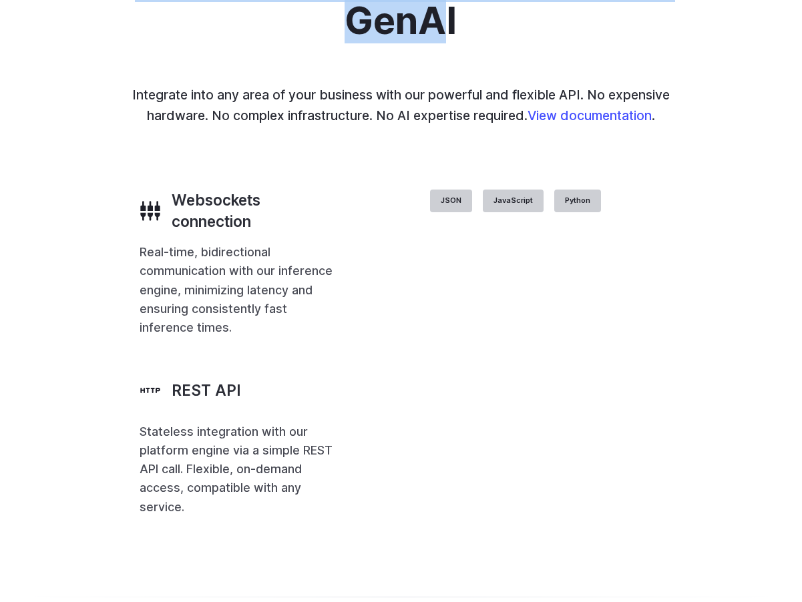
click at [468, 345] on div "With the most flexible API for GenAI Integrate into any area of your business w…" at bounding box center [401, 238] width 802 height 686
click at [473, 42] on h2 "With the most flexible API for GenAI" at bounding box center [400, 0] width 615 height 83
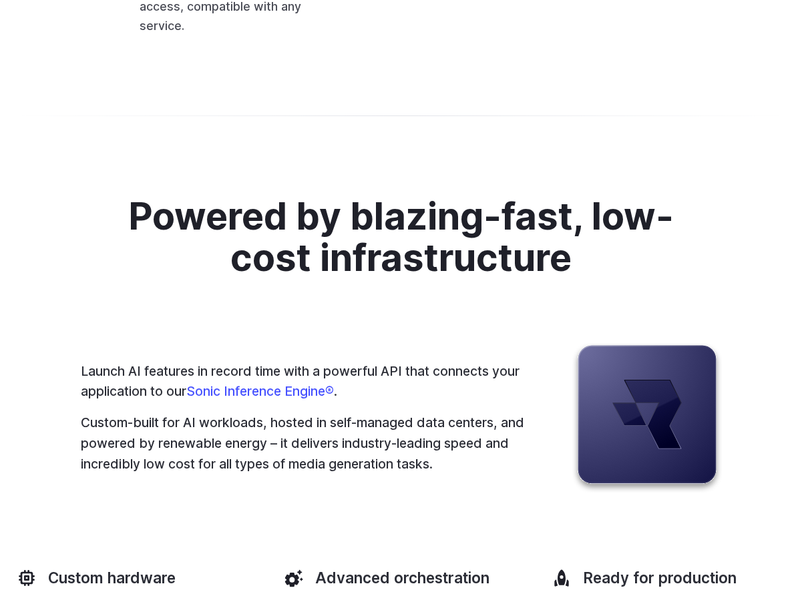
scroll to position [3221, 0]
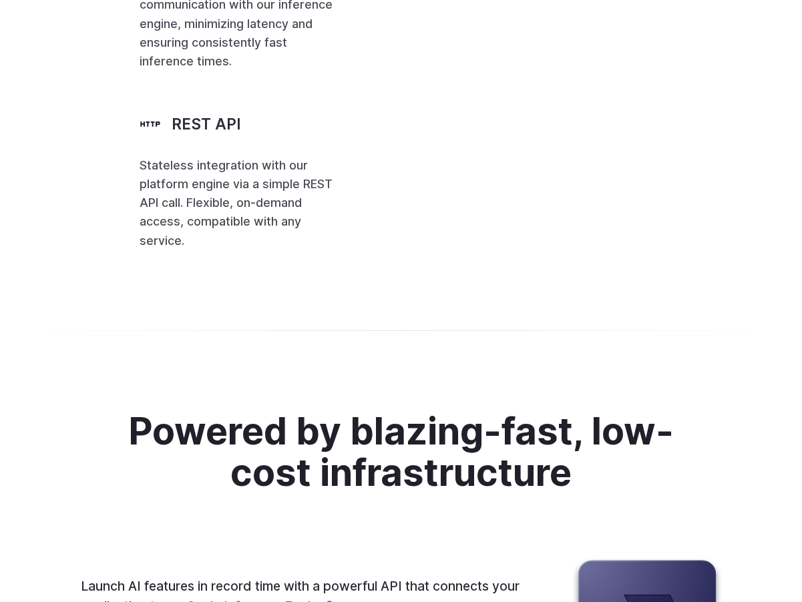
drag, startPoint x: 348, startPoint y: 300, endPoint x: 493, endPoint y: 453, distance: 210.6
click at [0, 0] on code "runware = Runware (api_key = RUNWARE_API_KEY) await runware . connect () reques…" at bounding box center [0, 0] width 0 height 0
click at [0, 0] on span "numberResults = 4 ," at bounding box center [0, 0] width 0 height 0
drag, startPoint x: 622, startPoint y: 476, endPoint x: 354, endPoint y: 299, distance: 321.4
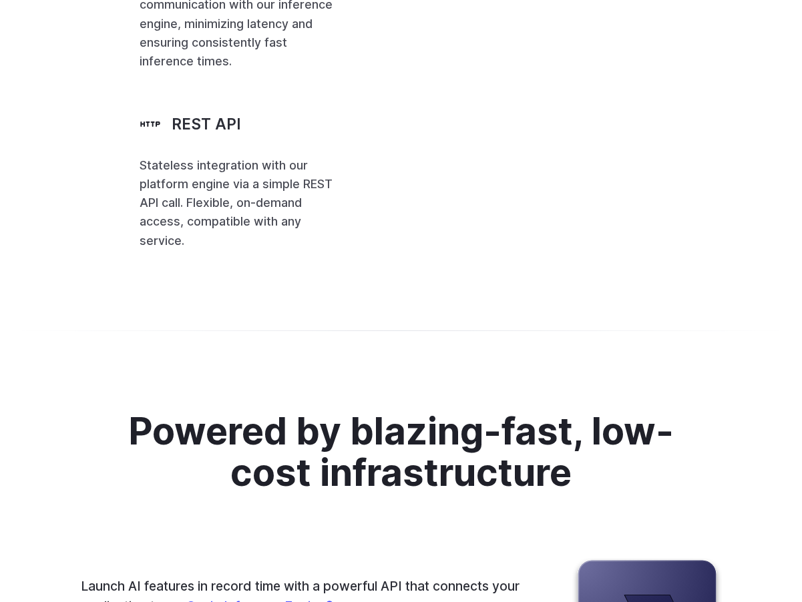
click at [0, 0] on code "runware = Runware (api_key = RUNWARE_API_KEY) await runware . connect () reques…" at bounding box center [0, 0] width 0 height 0
drag, startPoint x: 350, startPoint y: 296, endPoint x: 720, endPoint y: 509, distance: 426.3
click at [0, 0] on code "runware = Runware (api_key = RUNWARE_API_KEY) await runware . connect () reques…" at bounding box center [0, 0] width 0 height 0
click at [0, 0] on span "images = await runware . imageInference (requestImage = request_image)" at bounding box center [0, 0] width 0 height 0
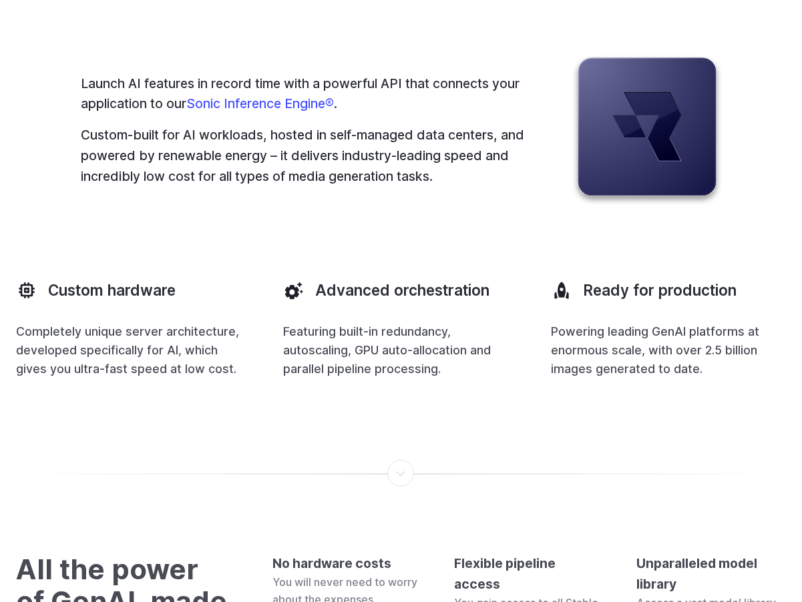
scroll to position [3716, 0]
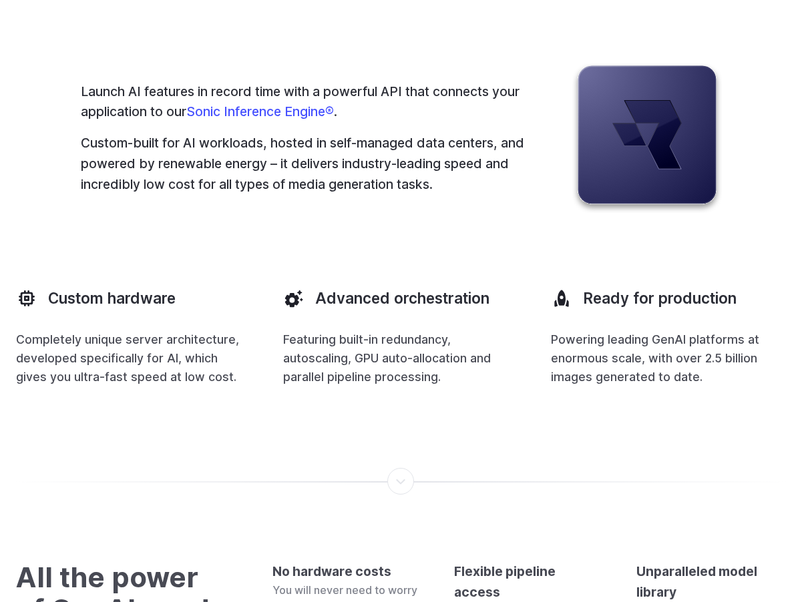
drag, startPoint x: 115, startPoint y: 182, endPoint x: 515, endPoint y: 209, distance: 400.7
click at [505, 206] on div "Powered by blazing-fast, low-cost infrastructure Launch AI features in record t…" at bounding box center [401, 151] width 802 height 599
drag, startPoint x: 605, startPoint y: 236, endPoint x: 643, endPoint y: 246, distance: 39.5
drag, startPoint x: 643, startPoint y: 246, endPoint x: 117, endPoint y: 200, distance: 528.0
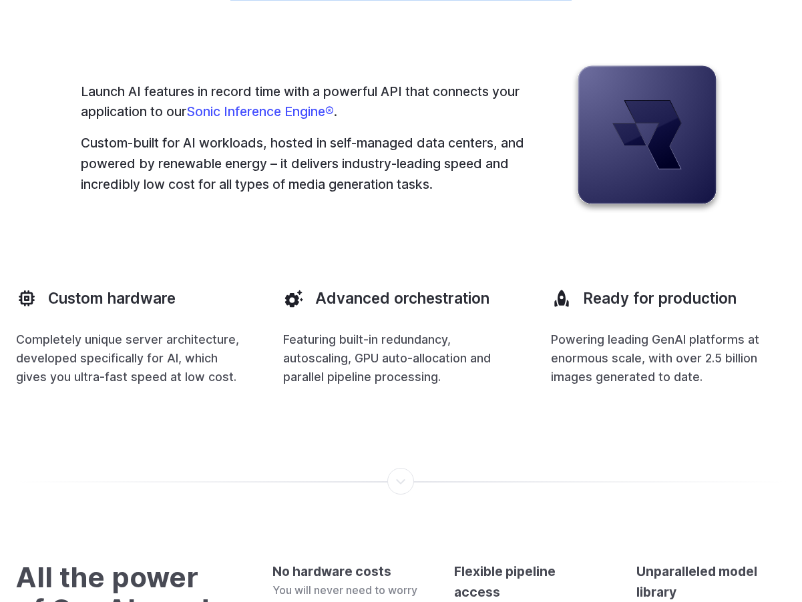
drag, startPoint x: 117, startPoint y: 200, endPoint x: 577, endPoint y: 262, distance: 464.0
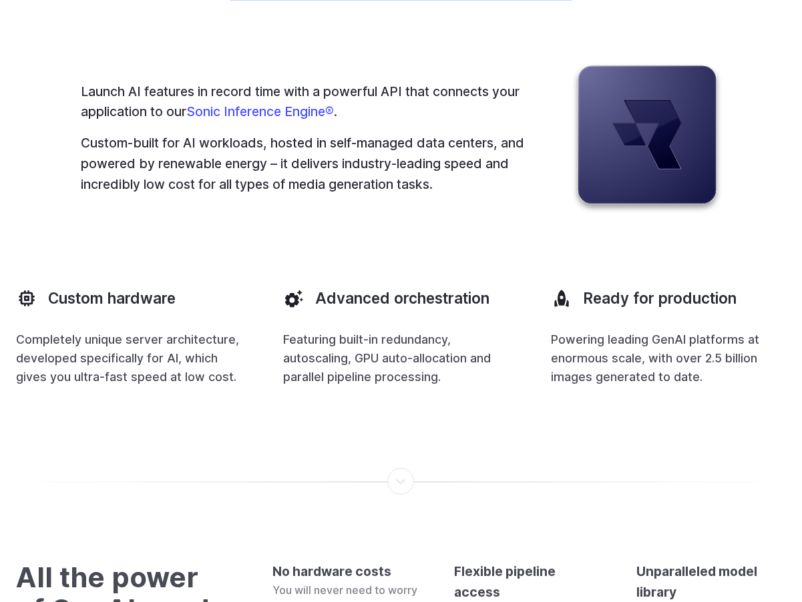
drag, startPoint x: 565, startPoint y: 258, endPoint x: 152, endPoint y: 200, distance: 417.9
click at [118, 184] on div "Powered by blazing-fast, low-cost infrastructure Launch AI features in record t…" at bounding box center [401, 151] width 802 height 599
drag, startPoint x: 118, startPoint y: 184, endPoint x: 540, endPoint y: 248, distance: 426.6
click at [539, 248] on div "Powered by blazing-fast, low-cost infrastructure Launch AI features in record t…" at bounding box center [401, 151] width 802 height 599
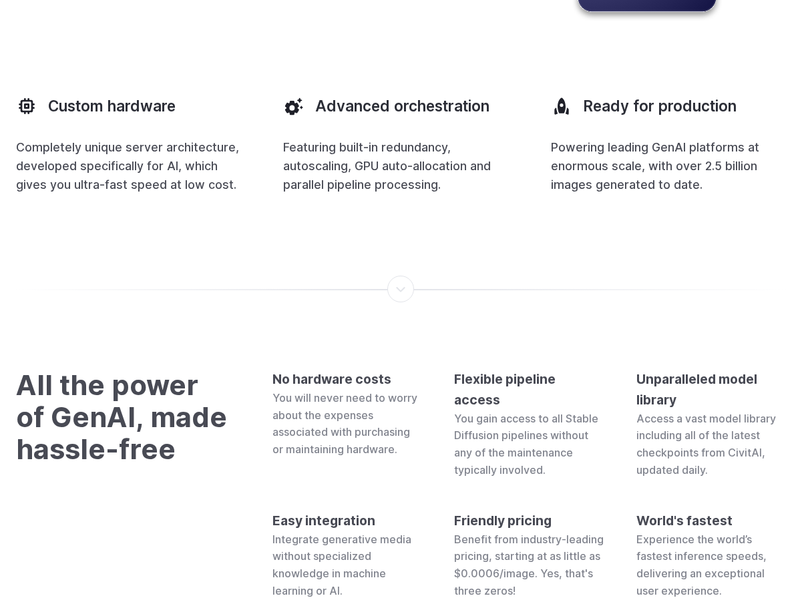
scroll to position [3925, 0]
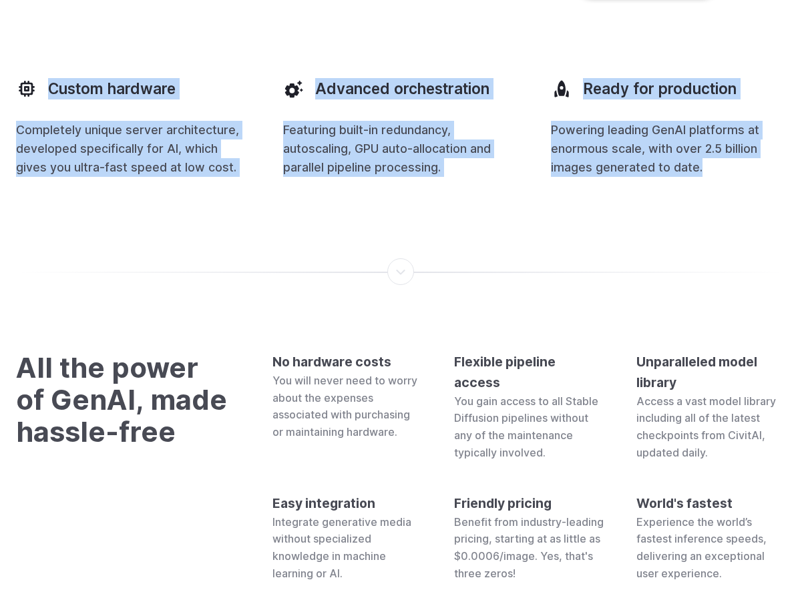
drag, startPoint x: 193, startPoint y: 346, endPoint x: 581, endPoint y: 475, distance: 408.6
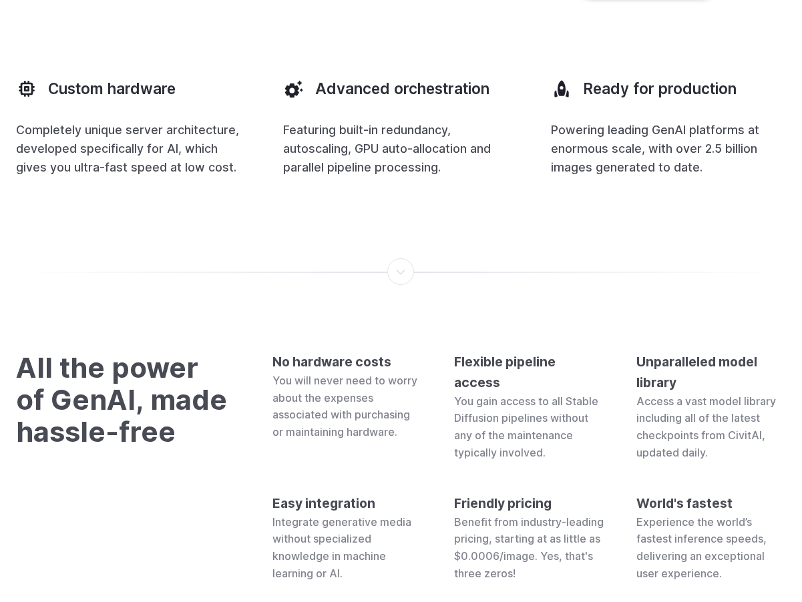
drag
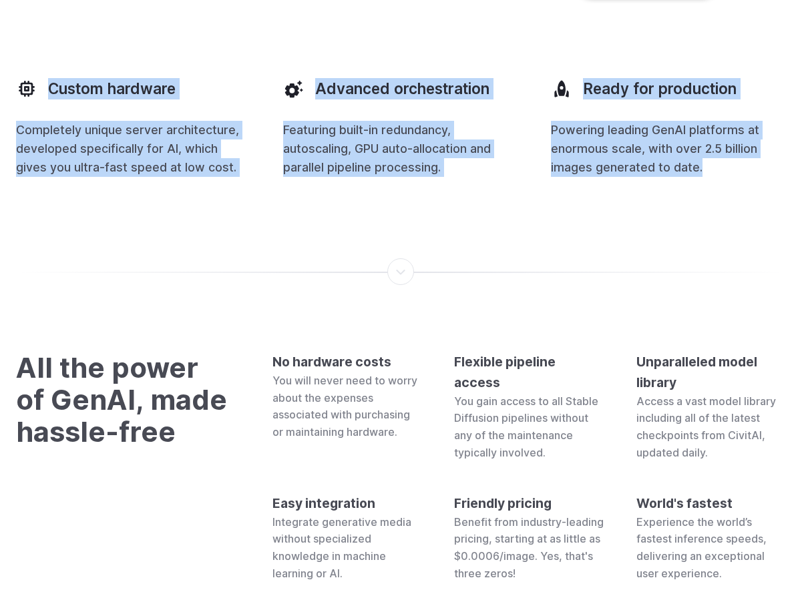
drag, startPoint x: 753, startPoint y: 473, endPoint x: 57, endPoint y: 322, distance: 712.3
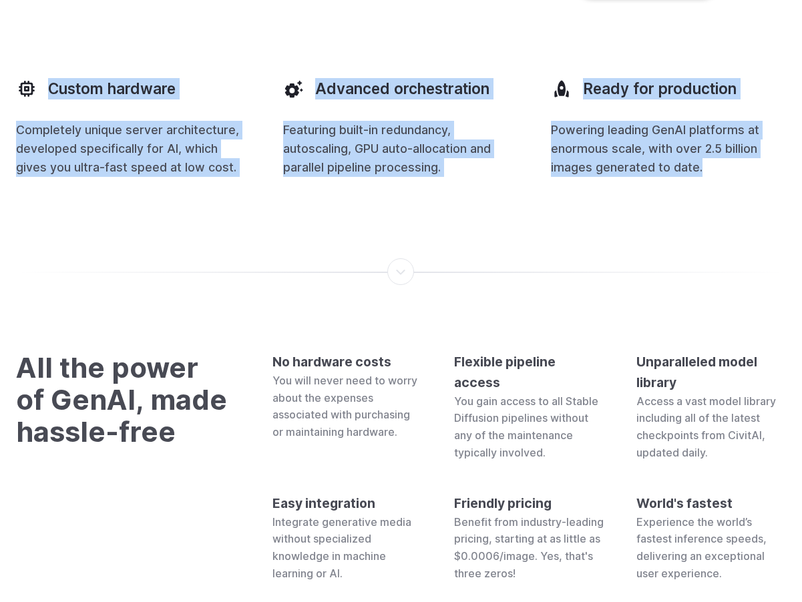
drag, startPoint x: 57, startPoint y: 322, endPoint x: 686, endPoint y: 471, distance: 646.6
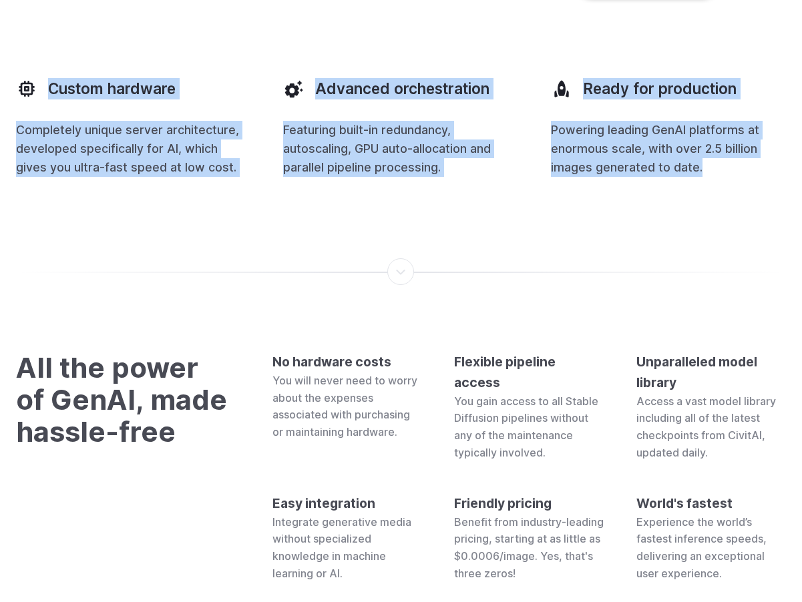
drag, startPoint x: 701, startPoint y: 469, endPoint x: 31, endPoint y: 328, distance: 684.7
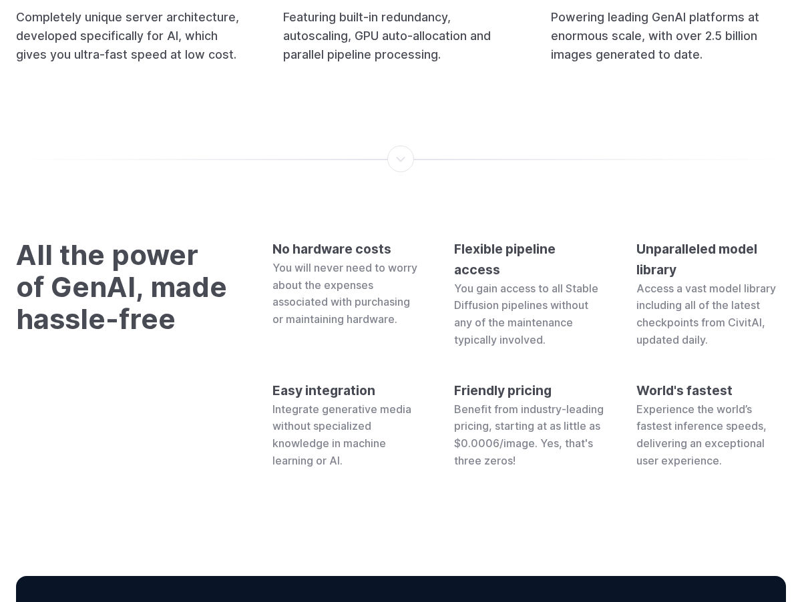
scroll to position [4138, 0]
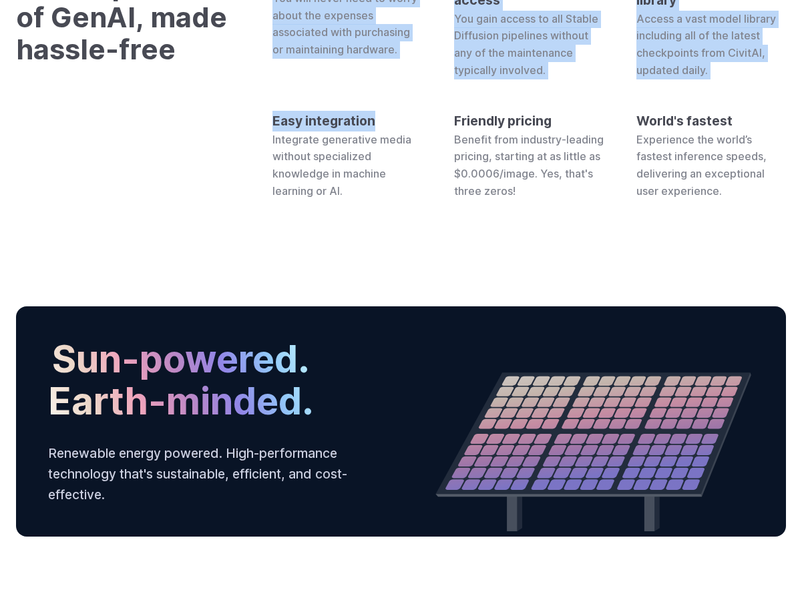
click at [414, 200] on div "All the power of GenAI, made hassle-free No hardware costs You will never need …" at bounding box center [401, 84] width 770 height 230
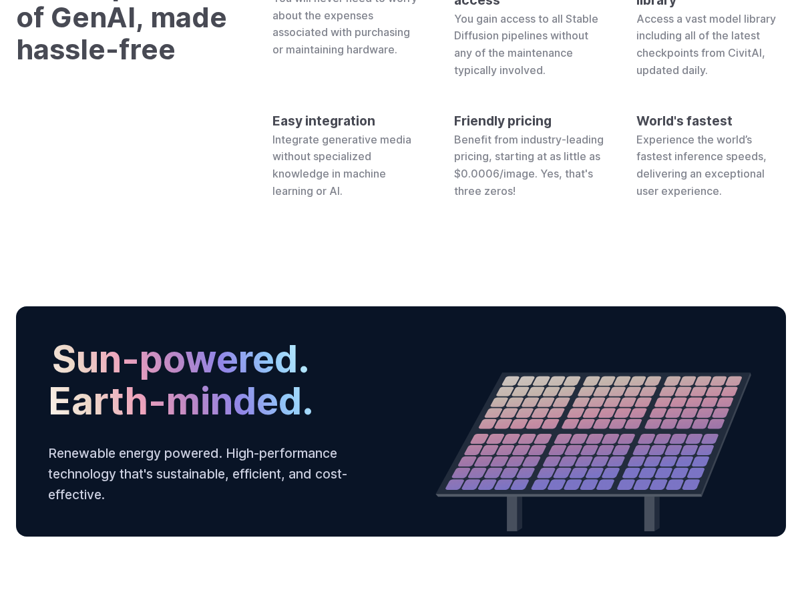
click at [424, 200] on div "No hardware costs You will never need to worry about the expenses associated wi…" at bounding box center [528, 84] width 513 height 230
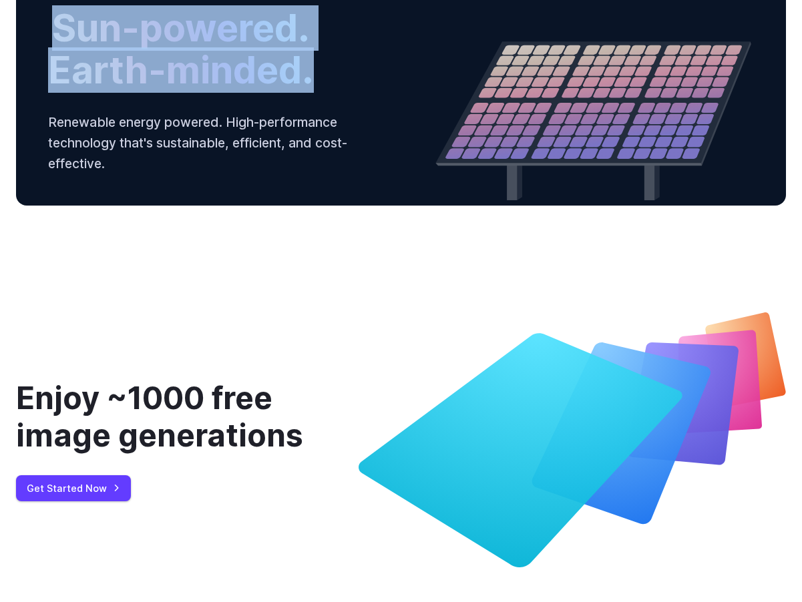
click at [53, 206] on div "Sun-powered. Earth-minded. Renewable energy powered. High-performance technolog…" at bounding box center [401, 90] width 770 height 230
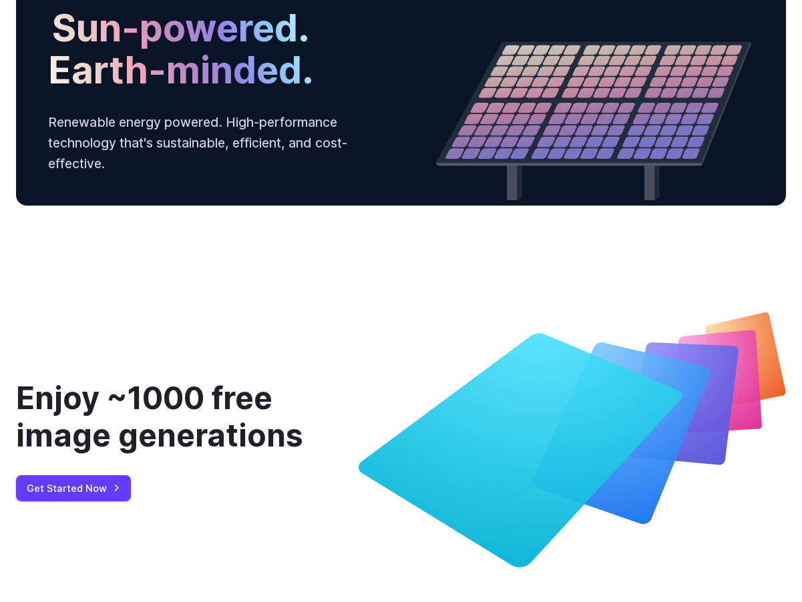
click at [51, 91] on h2 "Sun-powered. Earth-minded." at bounding box center [181, 48] width 266 height 83
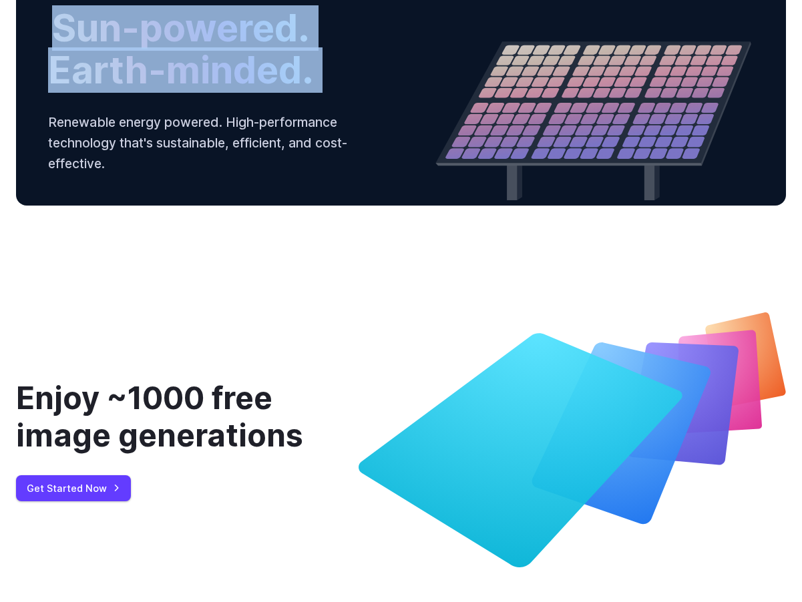
click at [336, 206] on div "Sun-powered. Earth-minded. Renewable energy powered. High-performance technolog…" at bounding box center [401, 90] width 770 height 230
click at [380, 206] on div "Sun-powered. Earth-minded. Renewable energy powered. High-performance technolog…" at bounding box center [401, 90] width 770 height 230
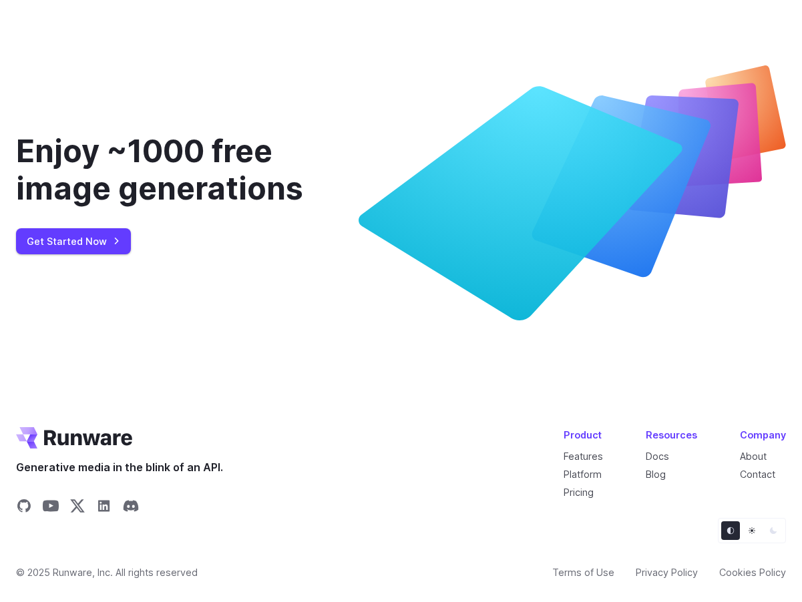
scroll to position [5115, 0]
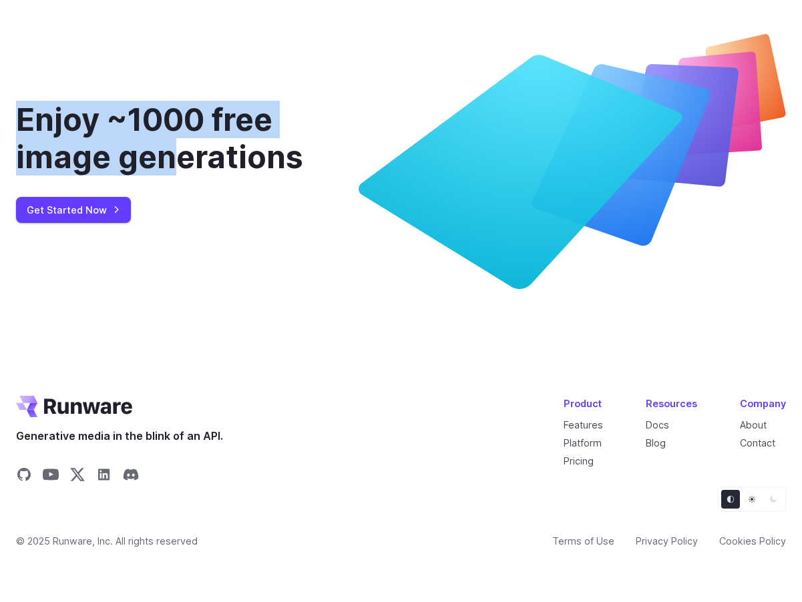
click at [176, 240] on div "Enjoy ~1000 free image generations Get Started Now" at bounding box center [187, 161] width 342 height 255
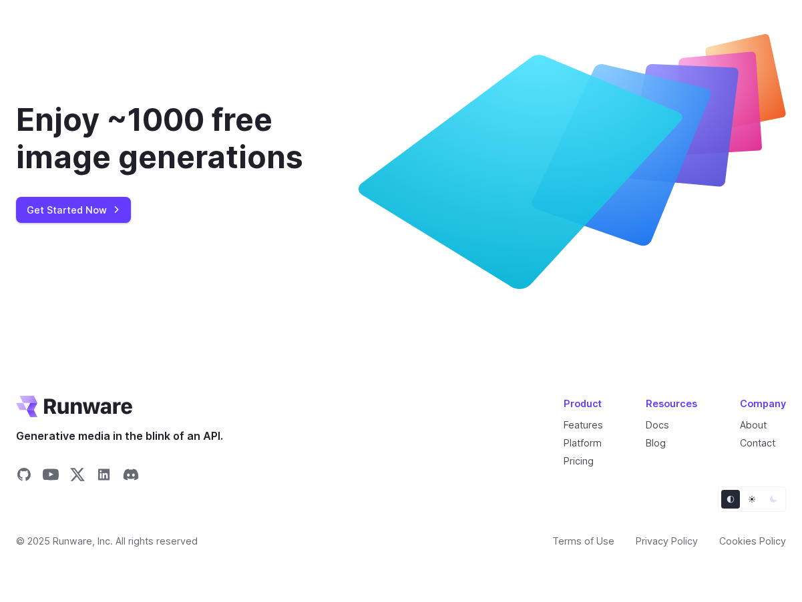
click at [223, 270] on div "Enjoy ~1000 free image generations Get Started Now" at bounding box center [187, 161] width 342 height 255
click at [392, 396] on div "Generative media in the blink of an API. Product Features Platform Pricing Reso…" at bounding box center [401, 441] width 770 height 91
click at [572, 455] on link "Pricing" at bounding box center [578, 460] width 30 height 11
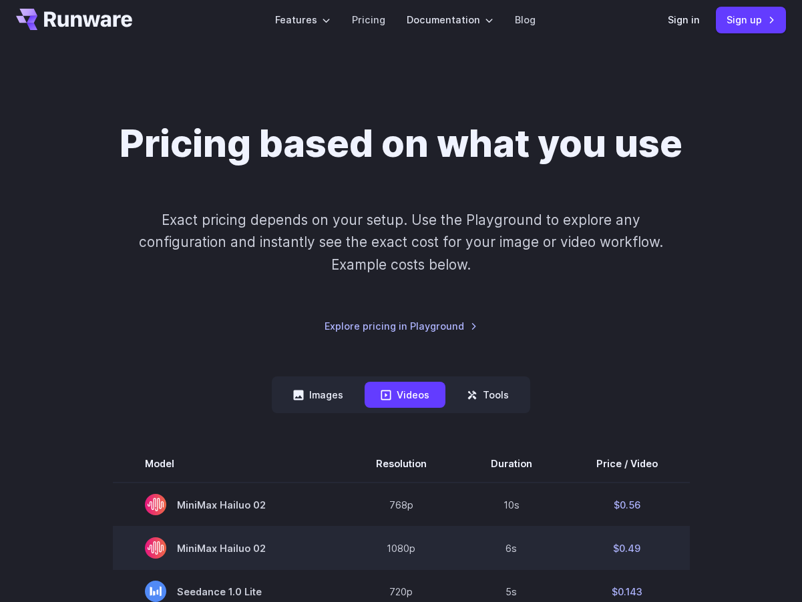
scroll to position [210, 0]
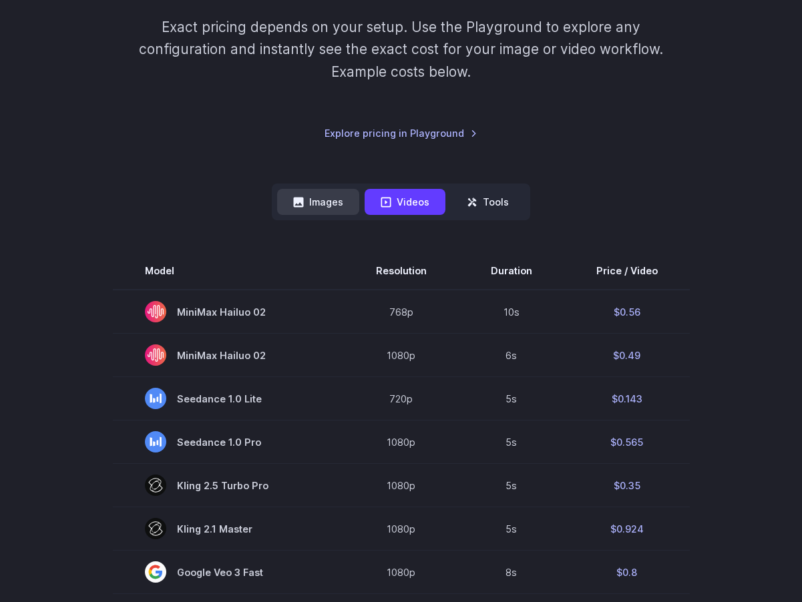
click at [301, 202] on icon at bounding box center [299, 202] width 10 height 10
click at [324, 206] on button "Images" at bounding box center [318, 202] width 82 height 26
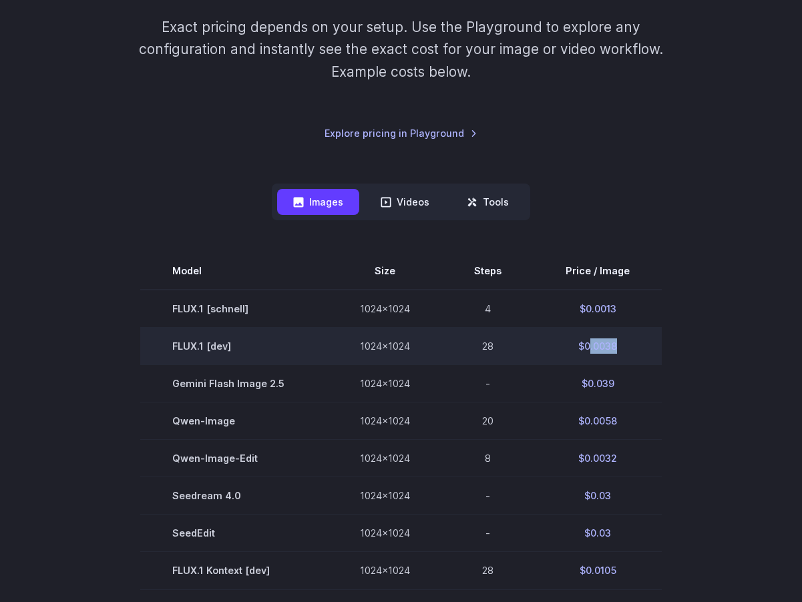
drag, startPoint x: 619, startPoint y: 349, endPoint x: 586, endPoint y: 342, distance: 34.0
click at [586, 342] on td "$0.0038" at bounding box center [597, 346] width 128 height 37
click at [654, 342] on td "$0.0038" at bounding box center [597, 346] width 128 height 37
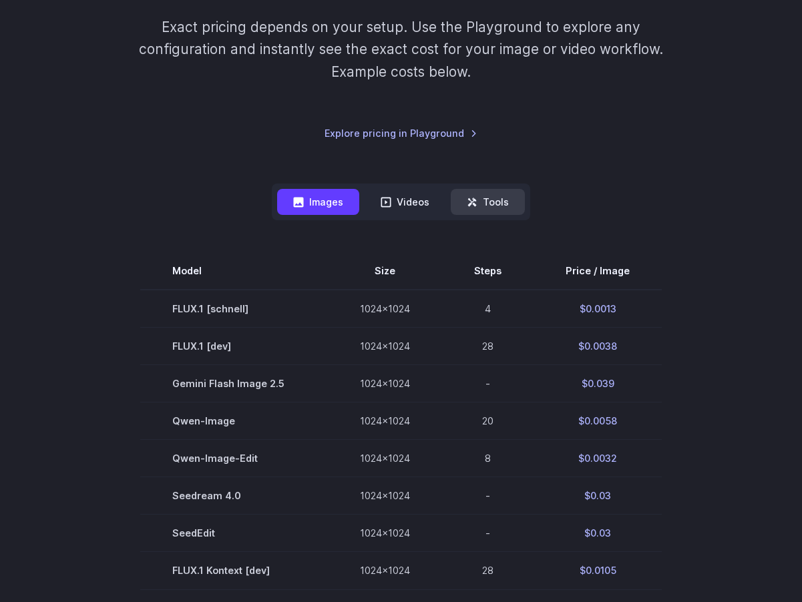
click at [489, 209] on button "Tools" at bounding box center [488, 202] width 74 height 26
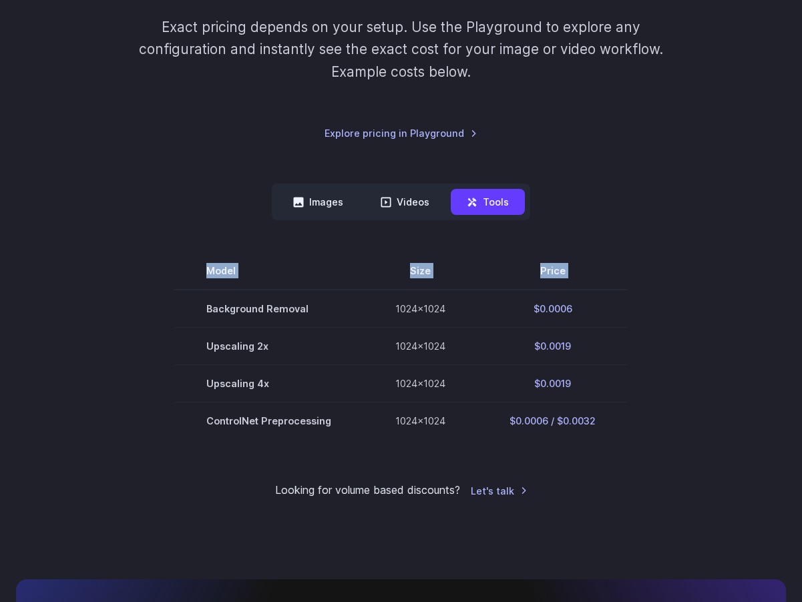
drag, startPoint x: 194, startPoint y: 306, endPoint x: 649, endPoint y: 440, distance: 474.5
click at [649, 440] on div "Pricing based on what you use Exact pricing depends on your setup. Use the Play…" at bounding box center [401, 214] width 770 height 571
click at [662, 445] on div "Pricing based on what you use Exact pricing depends on your setup. Use the Play…" at bounding box center [401, 214] width 770 height 571
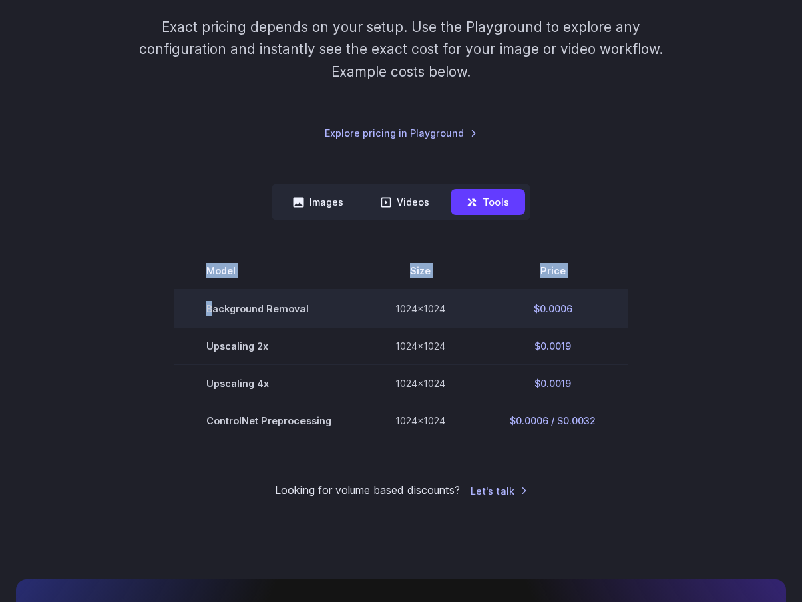
drag, startPoint x: 639, startPoint y: 434, endPoint x: 208, endPoint y: 313, distance: 448.6
click at [214, 314] on section "Model Size Price Background Removal 1024x1024 $0.0006 Upscaling 2x 1024x1024 $0…" at bounding box center [401, 345] width 770 height 187
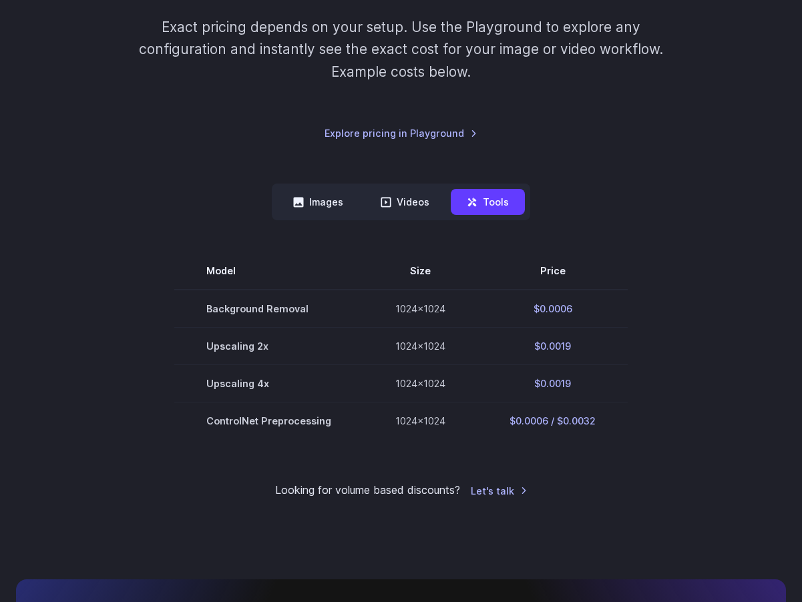
click at [164, 306] on section "Model Size Price Background Removal 1024x1024 $0.0006 Upscaling 2x 1024x1024 $0…" at bounding box center [401, 345] width 770 height 187
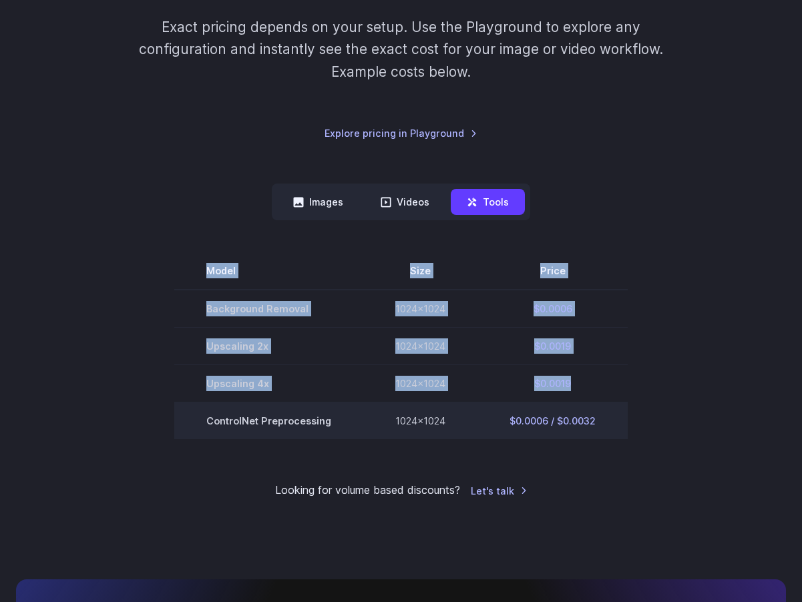
drag, startPoint x: 164, startPoint y: 306, endPoint x: 589, endPoint y: 404, distance: 437.1
click at [555, 400] on section "Model Size Price Background Removal 1024x1024 $0.0006 Upscaling 2x 1024x1024 $0…" at bounding box center [401, 345] width 770 height 187
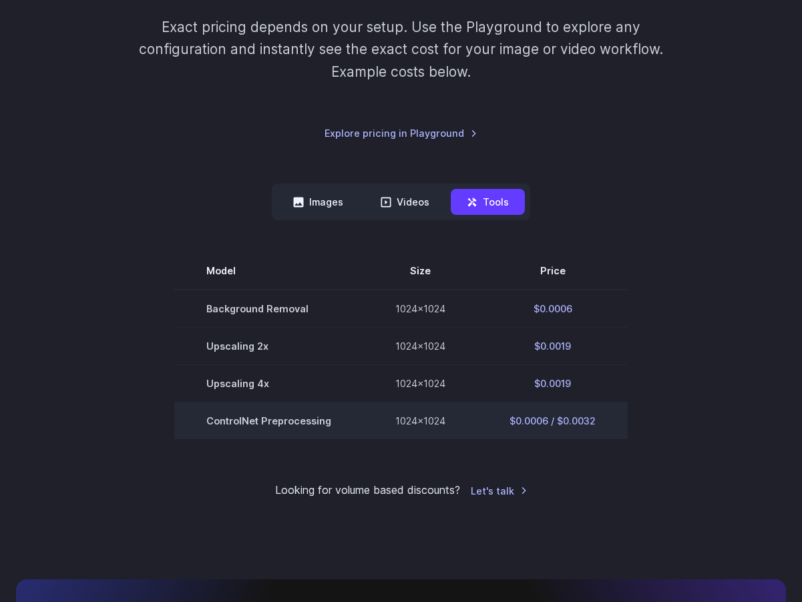
click at [612, 407] on td "$0.0006 / $0.0032" at bounding box center [552, 420] width 150 height 37
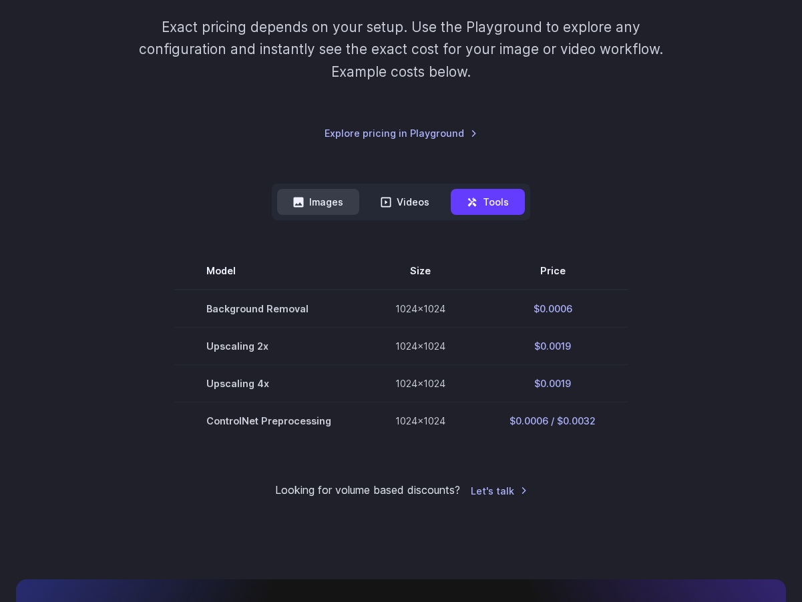
click at [334, 209] on button "Images" at bounding box center [318, 202] width 82 height 26
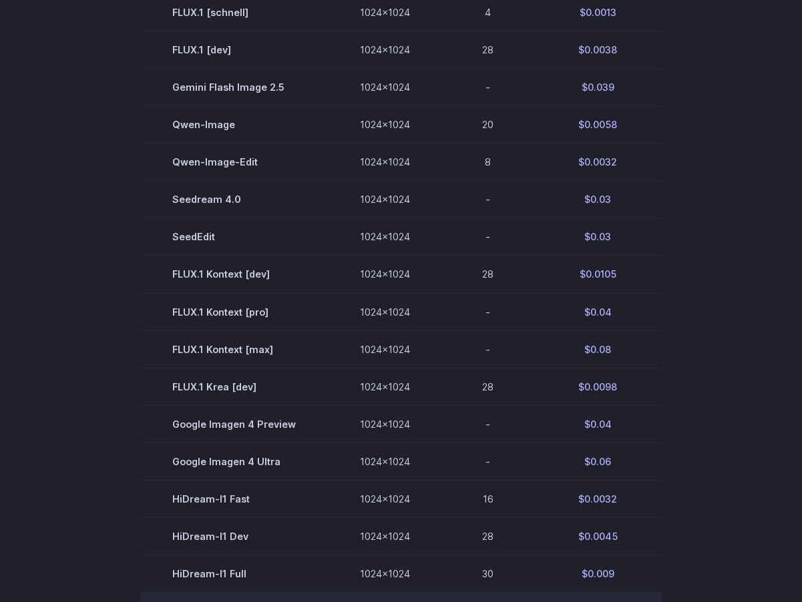
scroll to position [794, 0]
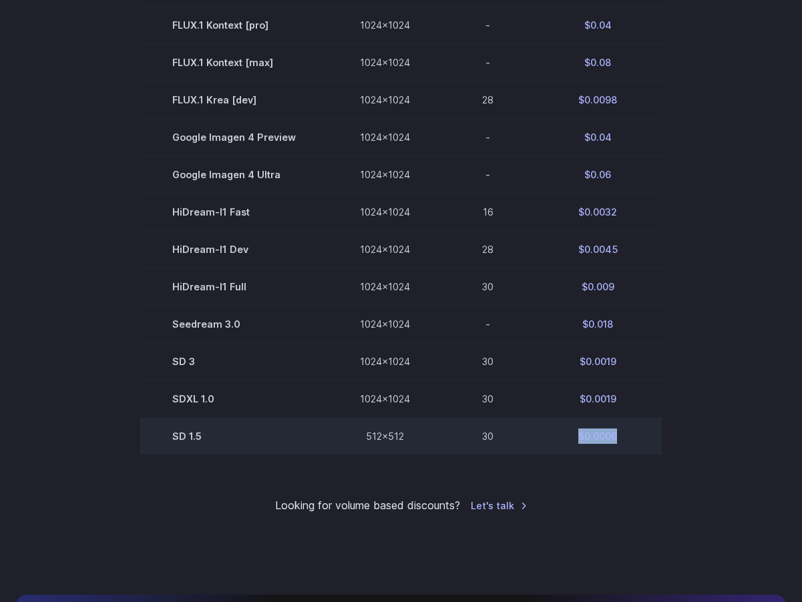
drag, startPoint x: 632, startPoint y: 443, endPoint x: 567, endPoint y: 439, distance: 65.5
click at [567, 439] on td "$0.0006" at bounding box center [597, 436] width 128 height 37
click at [610, 447] on td "$0.0006" at bounding box center [597, 436] width 128 height 37
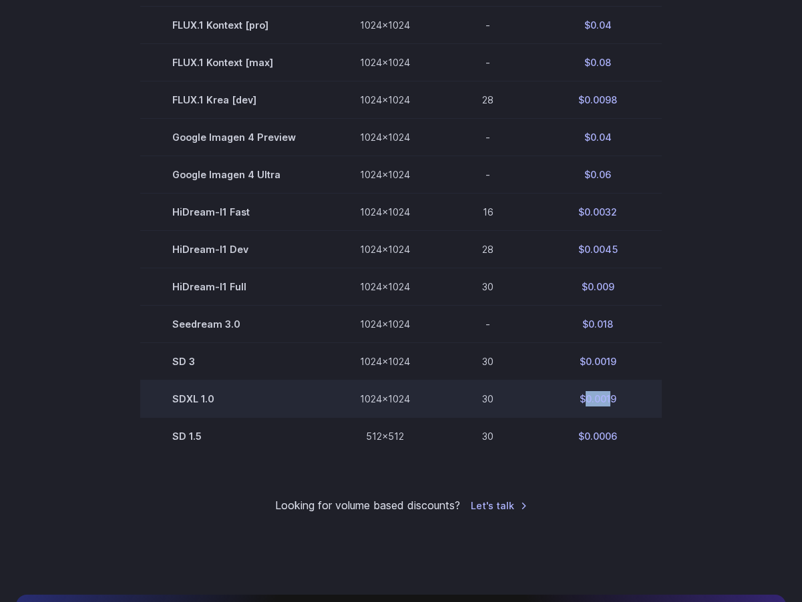
drag, startPoint x: 609, startPoint y: 402, endPoint x: 580, endPoint y: 400, distance: 29.5
click at [581, 400] on td "$0.0019" at bounding box center [597, 398] width 128 height 37
click at [579, 400] on td "$0.0019" at bounding box center [597, 398] width 128 height 37
drag, startPoint x: 572, startPoint y: 400, endPoint x: 641, endPoint y: 408, distance: 69.9
click at [641, 408] on td "$0.0019" at bounding box center [597, 398] width 128 height 37
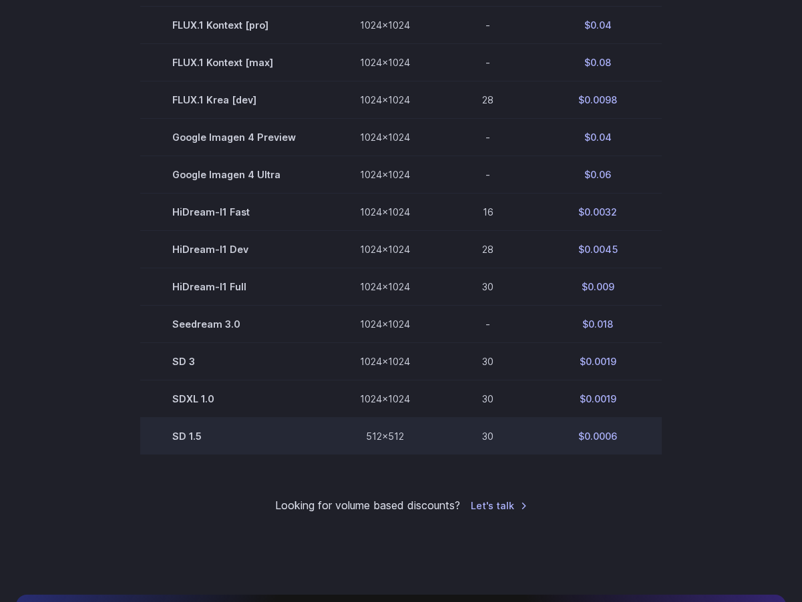
click at [632, 432] on td "$0.0006" at bounding box center [597, 436] width 128 height 37
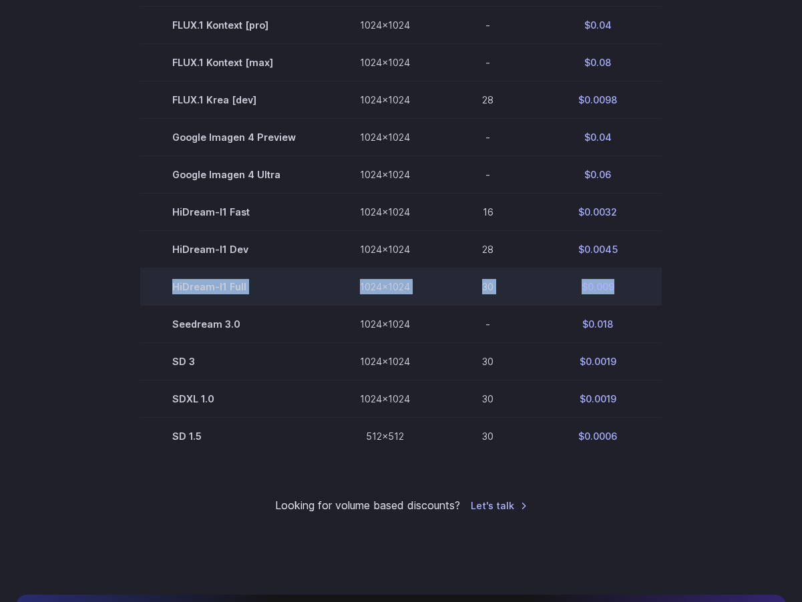
drag, startPoint x: 611, startPoint y: 289, endPoint x: 155, endPoint y: 288, distance: 455.8
click at [155, 288] on tr "HiDream-I1 Full 1024x1024 30 $0.009" at bounding box center [400, 286] width 521 height 37
click at [155, 288] on td "HiDream-I1 Full" at bounding box center [234, 286] width 188 height 37
drag, startPoint x: 155, startPoint y: 288, endPoint x: 569, endPoint y: 289, distance: 414.5
click at [569, 289] on tr "HiDream-I1 Full 1024x1024 30 $0.009" at bounding box center [400, 286] width 521 height 37
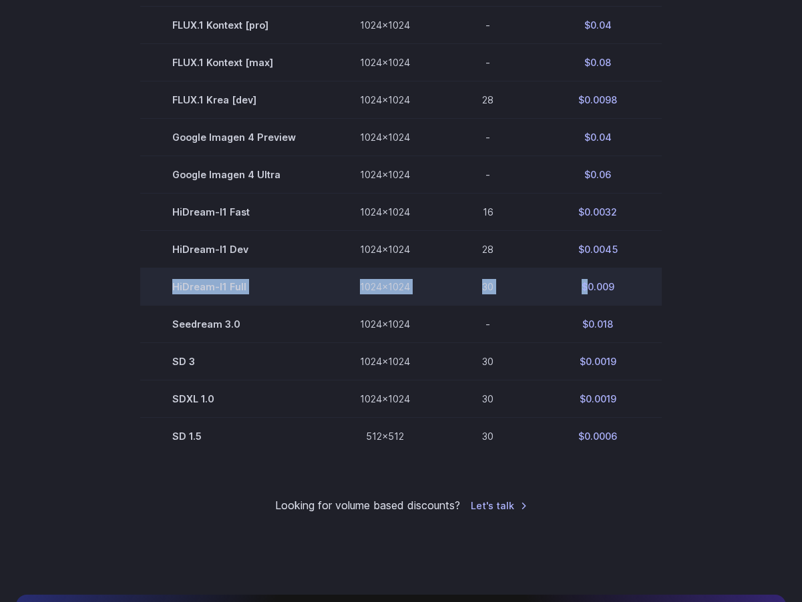
click at [569, 289] on td "$0.009" at bounding box center [597, 286] width 128 height 37
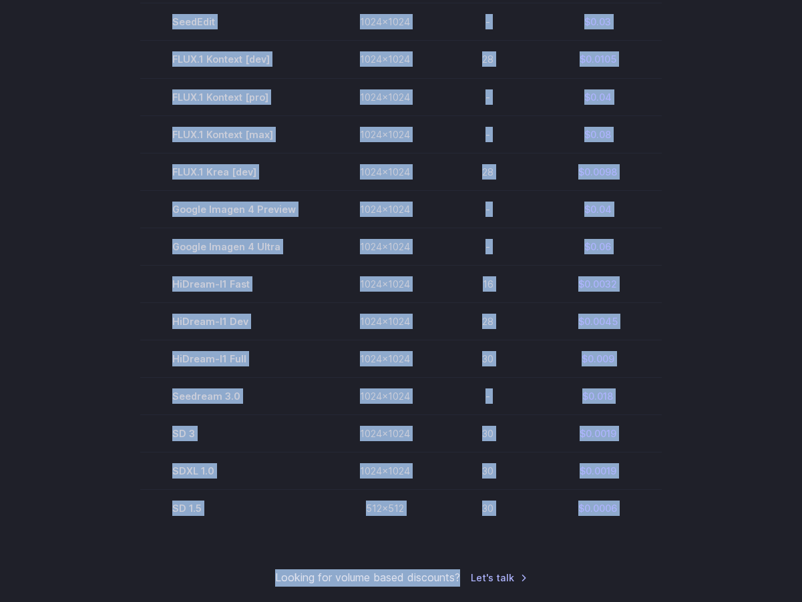
scroll to position [1081, 0]
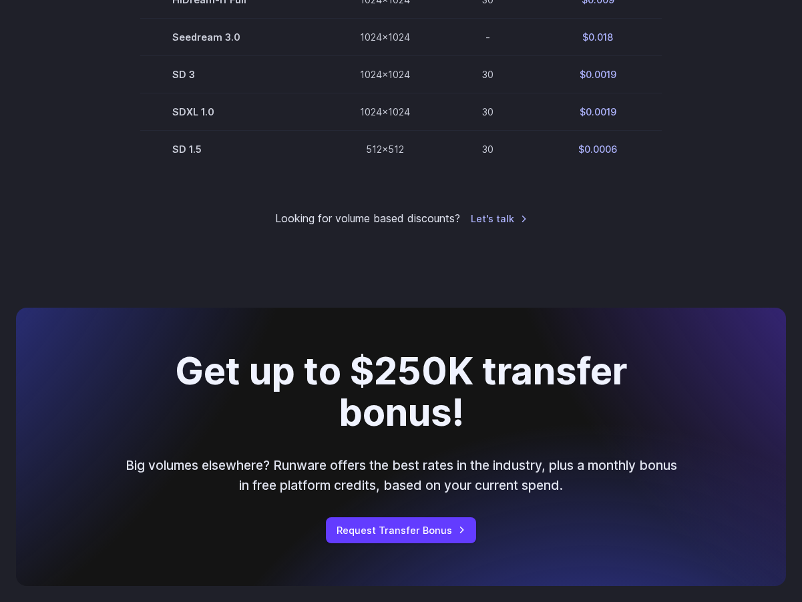
drag, startPoint x: 169, startPoint y: 278, endPoint x: 653, endPoint y: 174, distance: 494.8
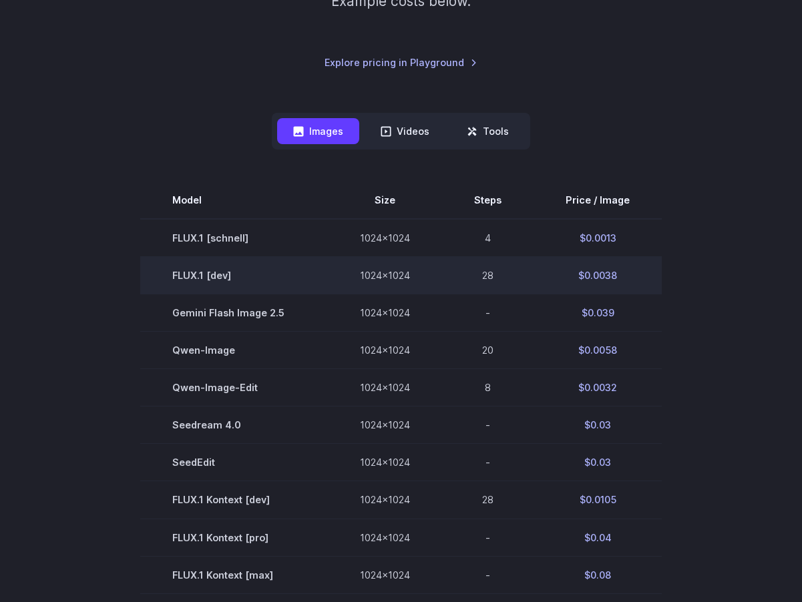
scroll to position [0, 0]
